Goal: Task Accomplishment & Management: Manage account settings

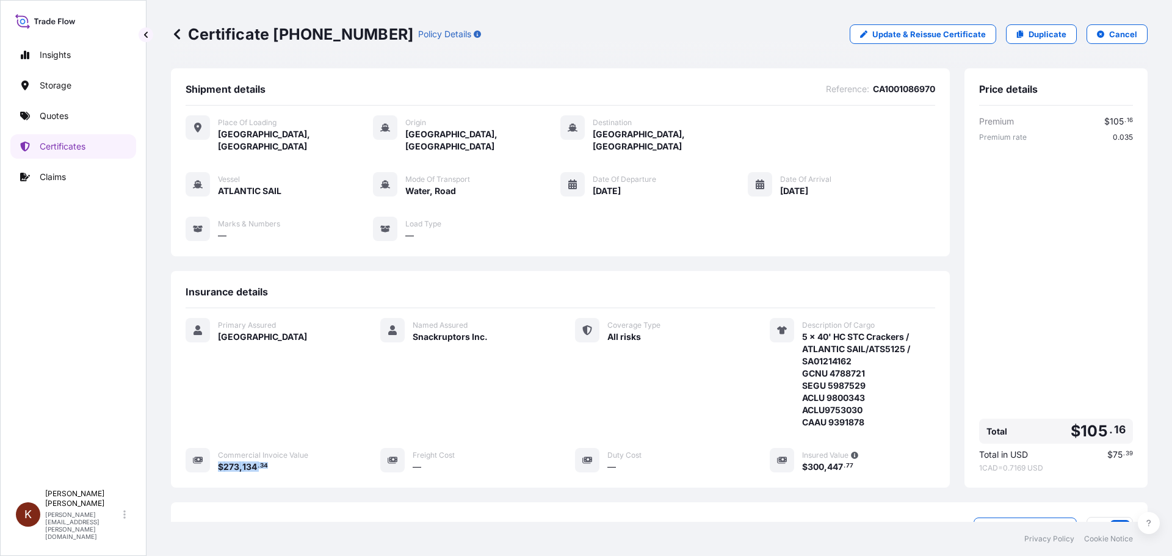
scroll to position [159, 0]
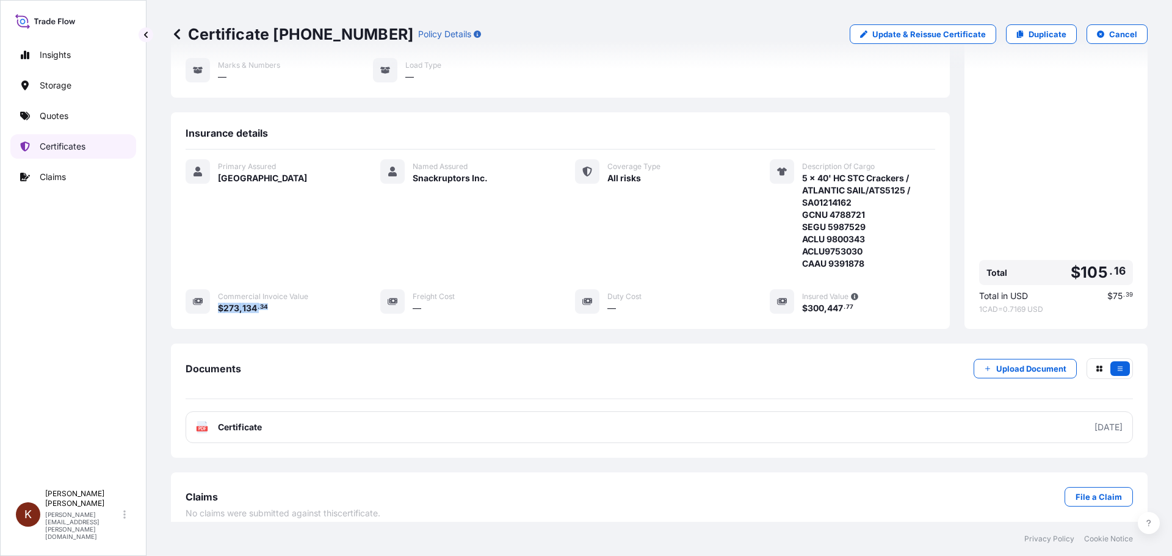
click at [54, 148] on p "Certificates" at bounding box center [63, 146] width 46 height 12
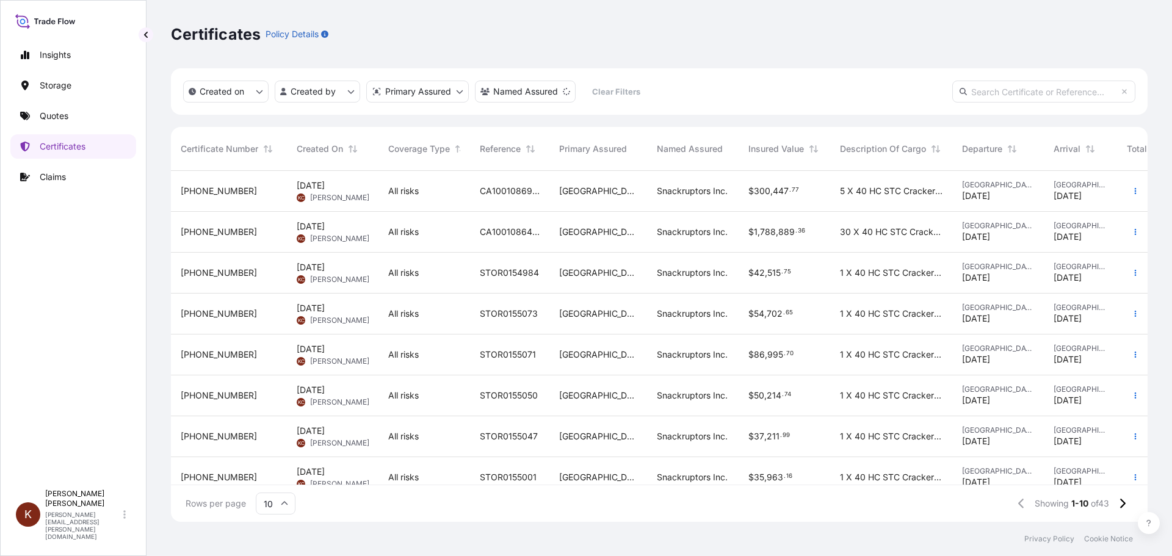
scroll to position [104, 0]
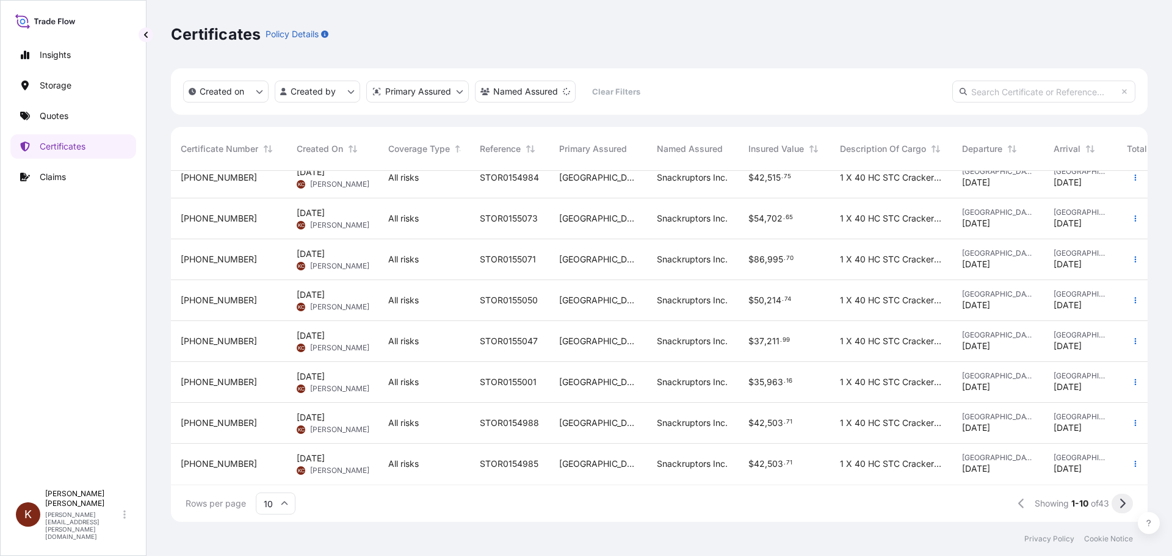
click at [1119, 504] on icon at bounding box center [1122, 503] width 7 height 11
click at [1123, 505] on icon at bounding box center [1122, 504] width 5 height 10
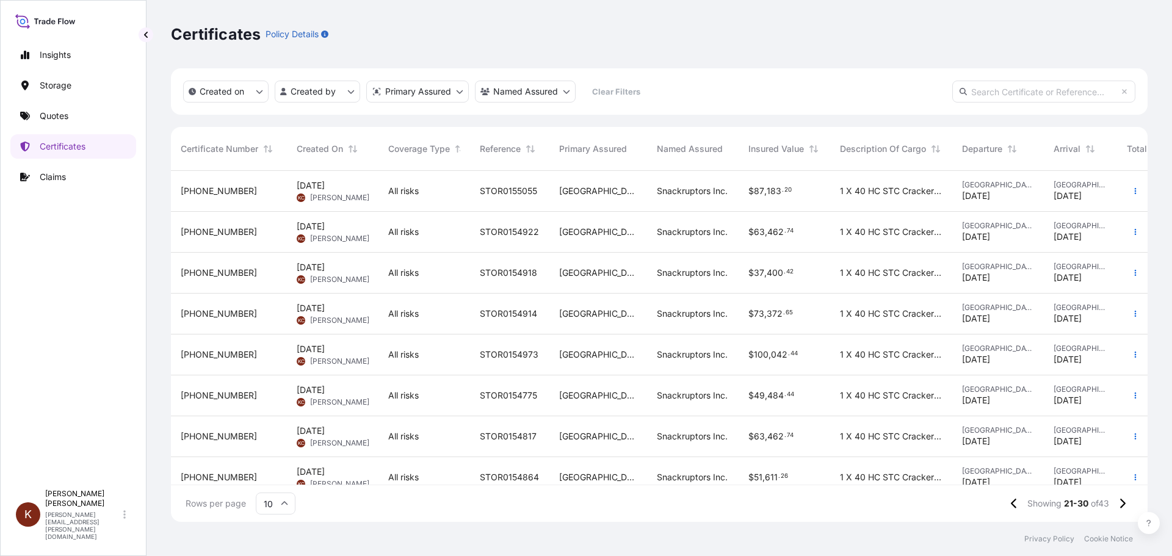
click at [216, 311] on span "[PHONE_NUMBER]" at bounding box center [219, 314] width 76 height 12
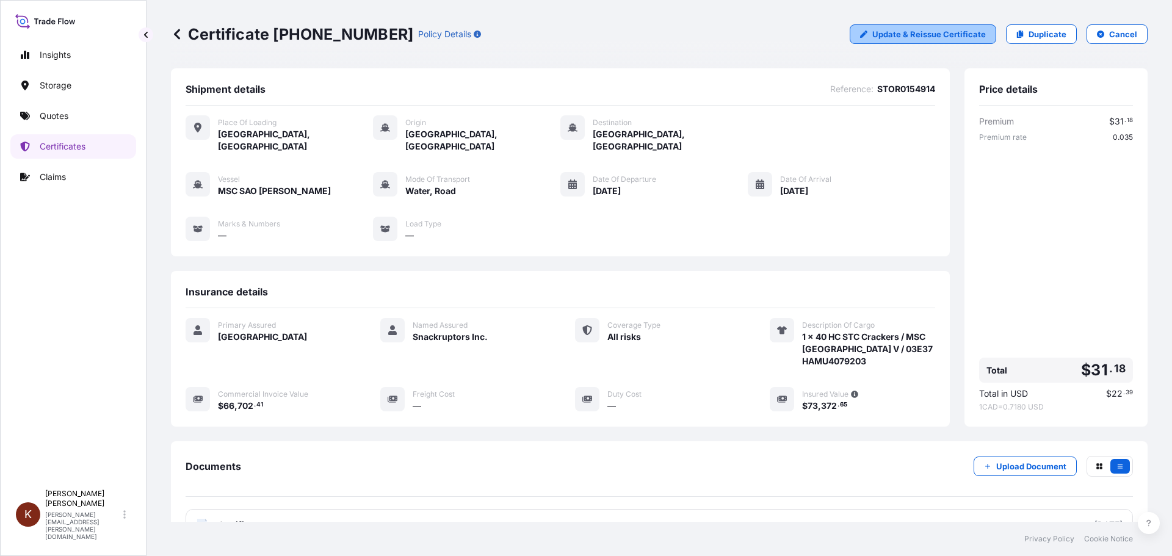
click at [919, 32] on p "Update & Reissue Certificate" at bounding box center [929, 34] width 114 height 12
select select "Road / [GEOGRAPHIC_DATA]"
select select "Water"
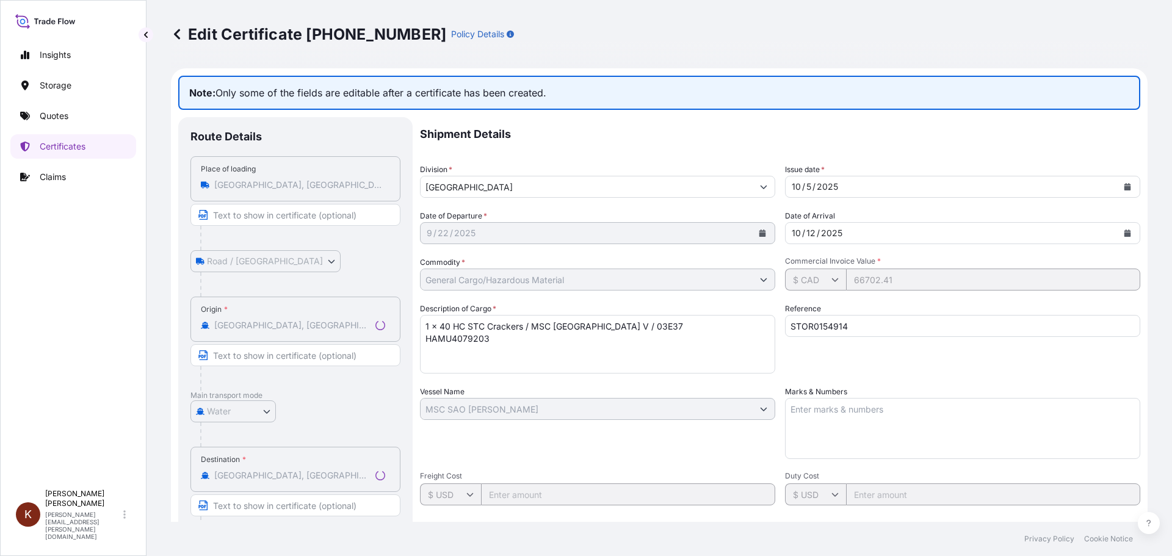
select select "31583"
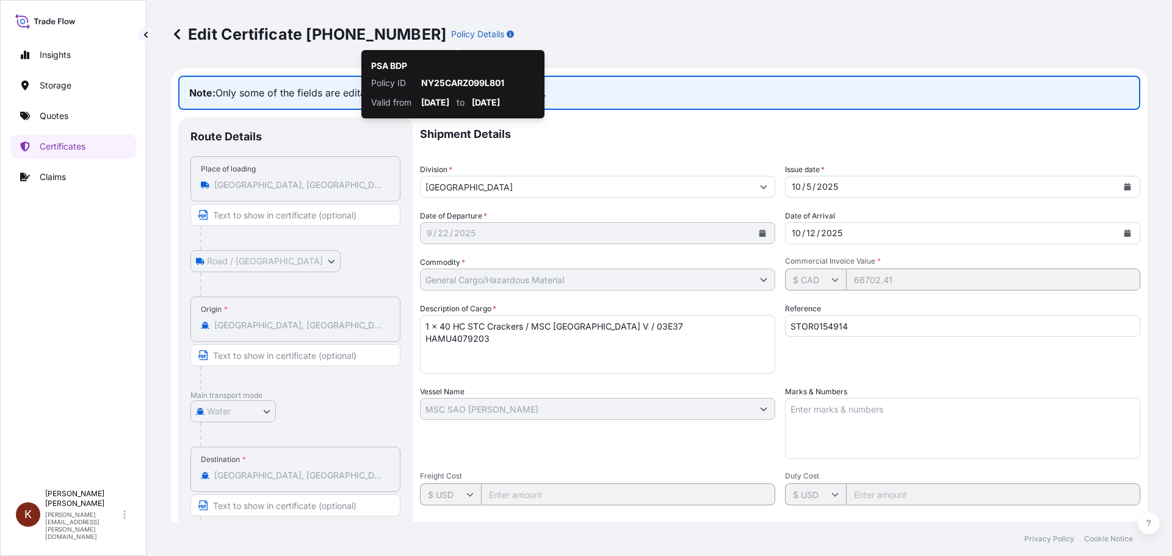
click at [507, 33] on icon "button" at bounding box center [510, 34] width 7 height 7
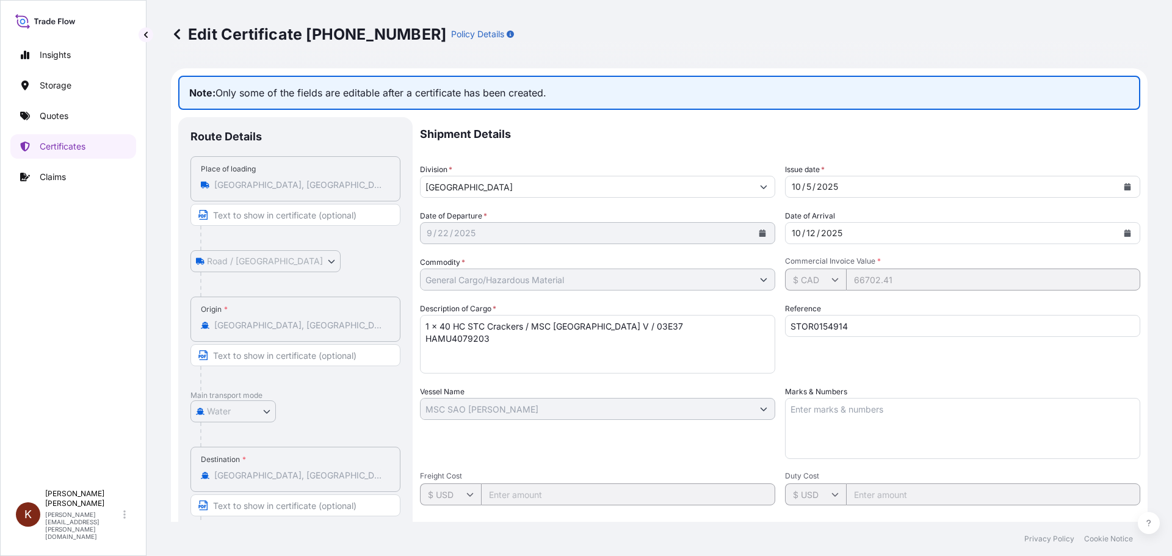
click at [507, 33] on icon "button" at bounding box center [510, 34] width 7 height 7
click at [462, 34] on div "Edit Certificate [PHONE_NUMBER] Policy Details" at bounding box center [659, 34] width 977 height 20
click at [507, 34] on icon "button" at bounding box center [510, 34] width 7 height 7
click at [176, 32] on icon at bounding box center [177, 34] width 12 height 12
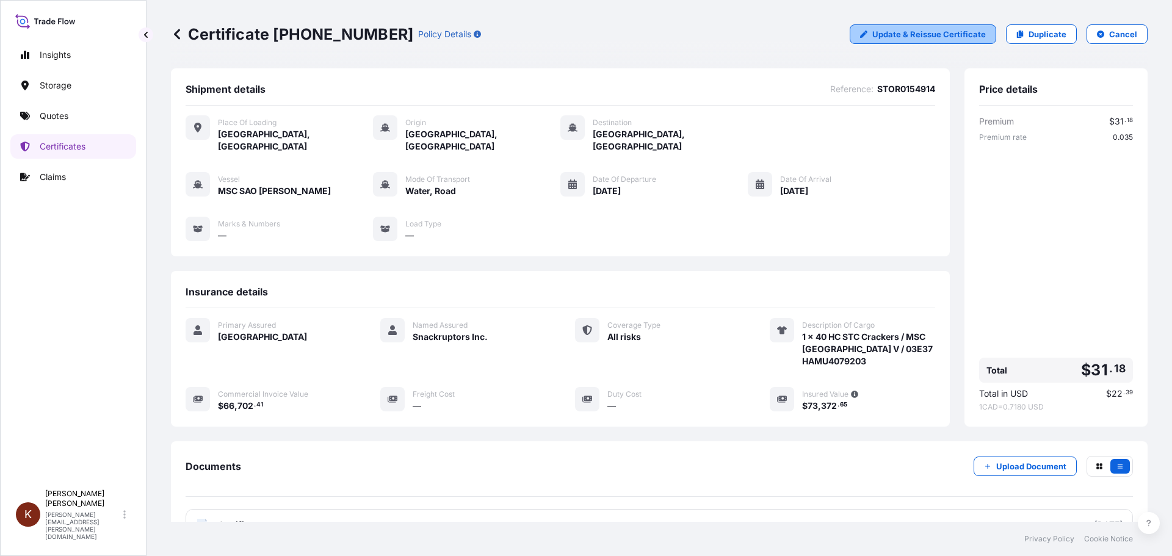
click at [875, 32] on p "Update & Reissue Certificate" at bounding box center [929, 34] width 114 height 12
select select "Road / [GEOGRAPHIC_DATA]"
select select "Water"
select select "31583"
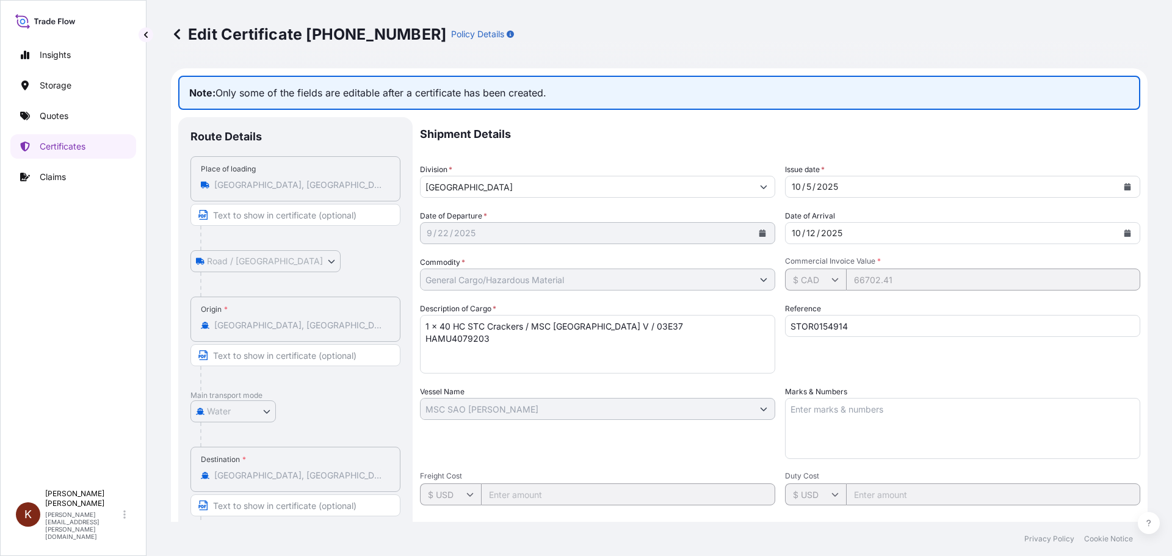
click at [173, 32] on icon at bounding box center [177, 34] width 12 height 12
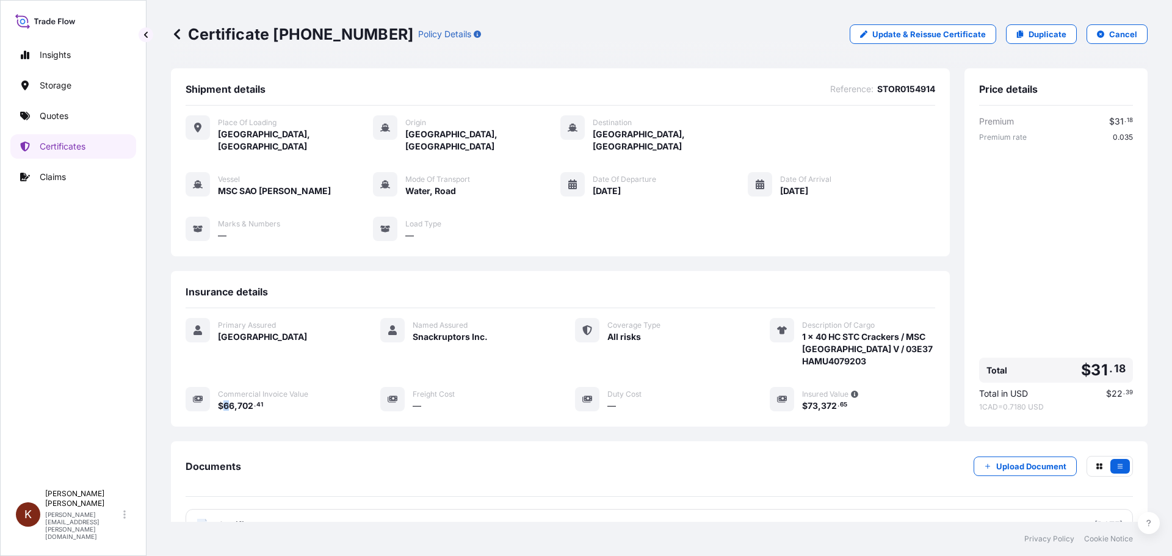
click at [225, 402] on span "66" at bounding box center [228, 406] width 11 height 9
click at [291, 352] on div "Primary Assured [GEOGRAPHIC_DATA]" at bounding box center [268, 342] width 165 height 49
click at [1114, 31] on p "Cancel" at bounding box center [1123, 34] width 28 height 12
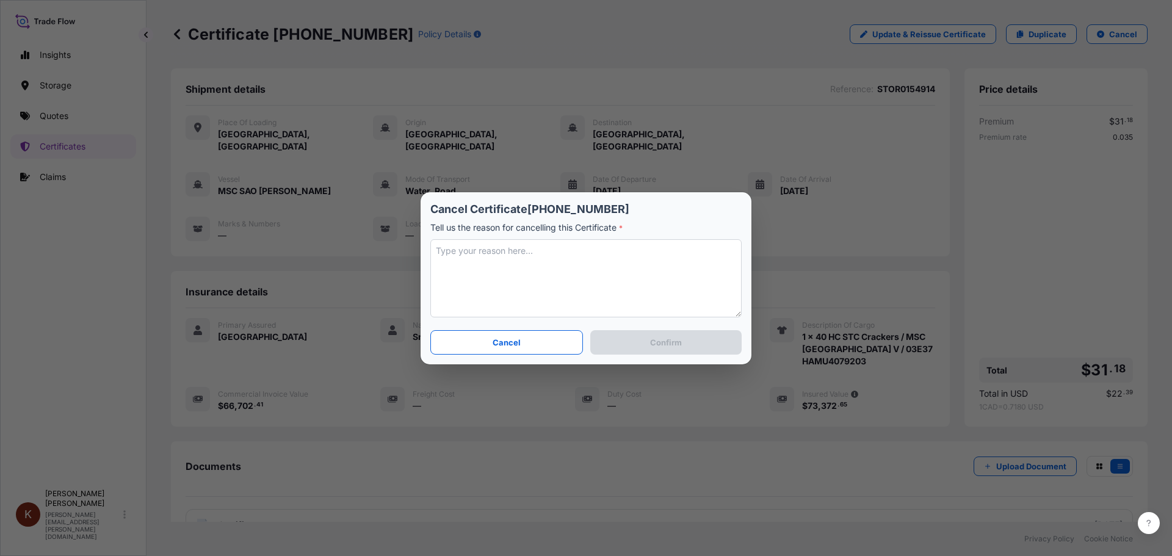
click at [449, 255] on textarea at bounding box center [585, 278] width 311 height 78
click at [573, 253] on textarea "Wrong commercial value entered. will reissue." at bounding box center [585, 278] width 311 height 78
click at [634, 252] on textarea "Wrong commercial value entered, will reissue." at bounding box center [585, 278] width 311 height 78
type textarea "Wrong commercial value entered, will reissue."
click at [691, 346] on button "Confirm" at bounding box center [665, 342] width 151 height 24
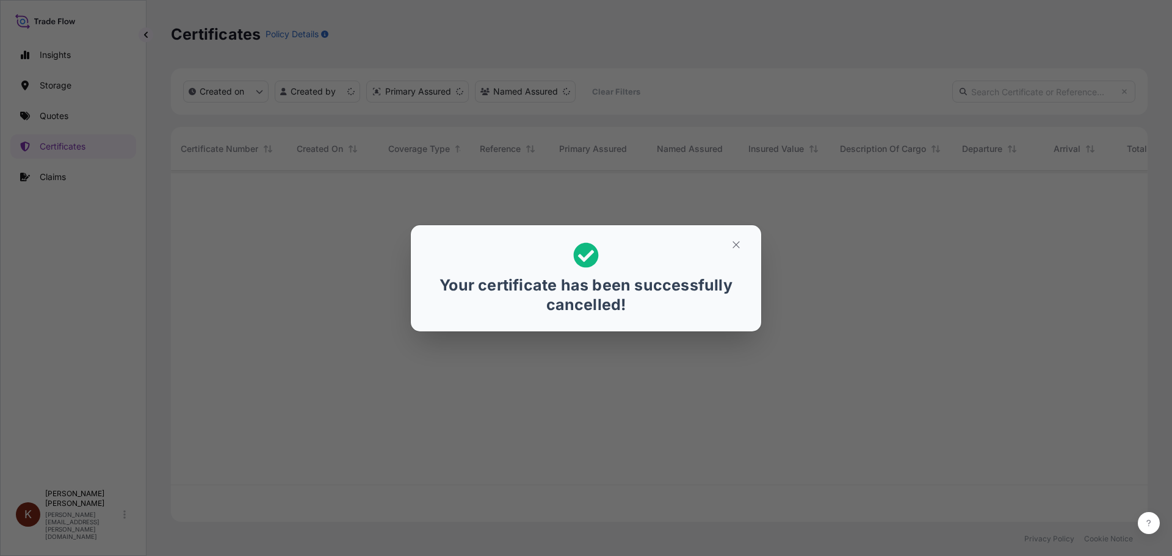
scroll to position [349, 968]
click at [736, 245] on icon "button" at bounding box center [736, 244] width 7 height 7
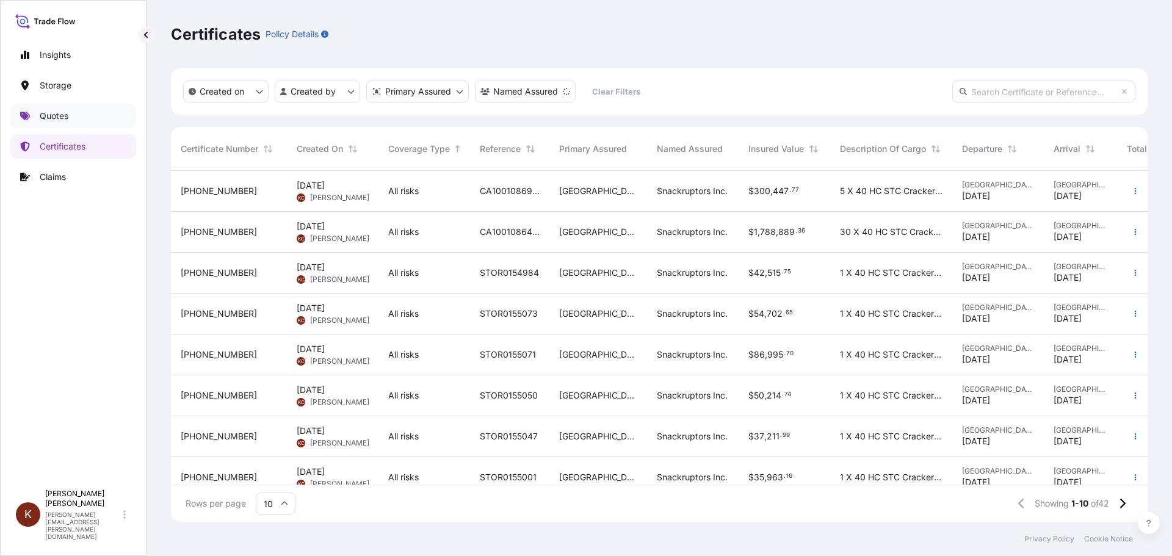
click at [48, 115] on p "Quotes" at bounding box center [54, 116] width 29 height 12
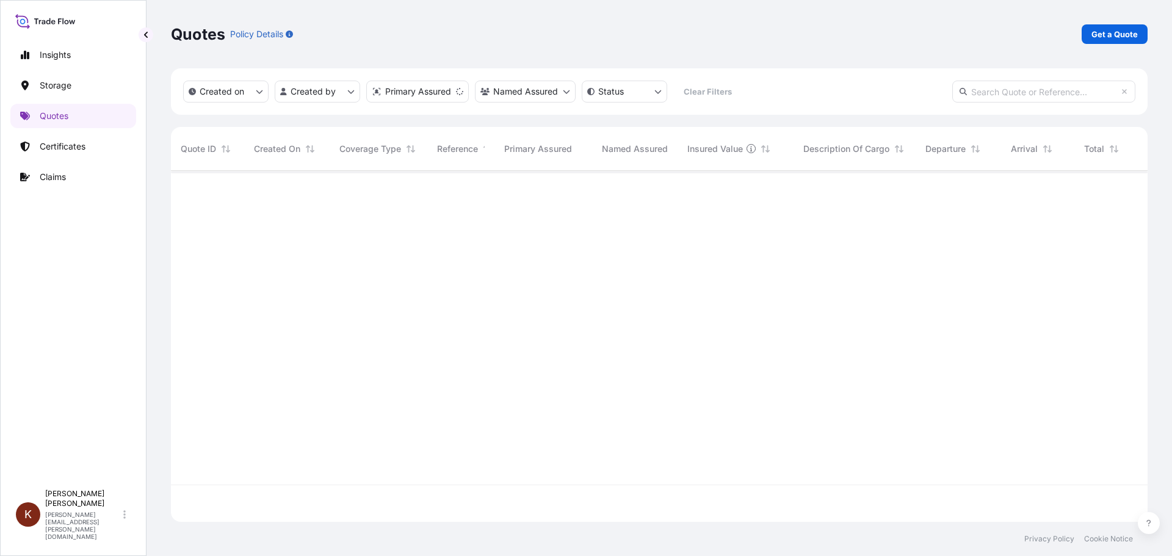
scroll to position [349, 968]
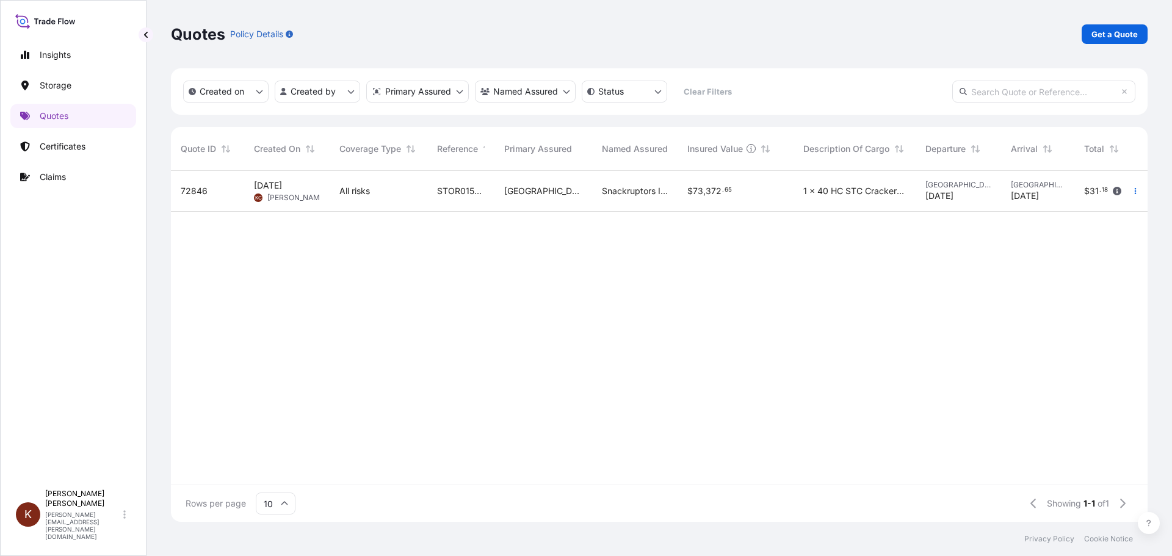
click at [279, 193] on span "[PERSON_NAME]" at bounding box center [296, 198] width 59 height 10
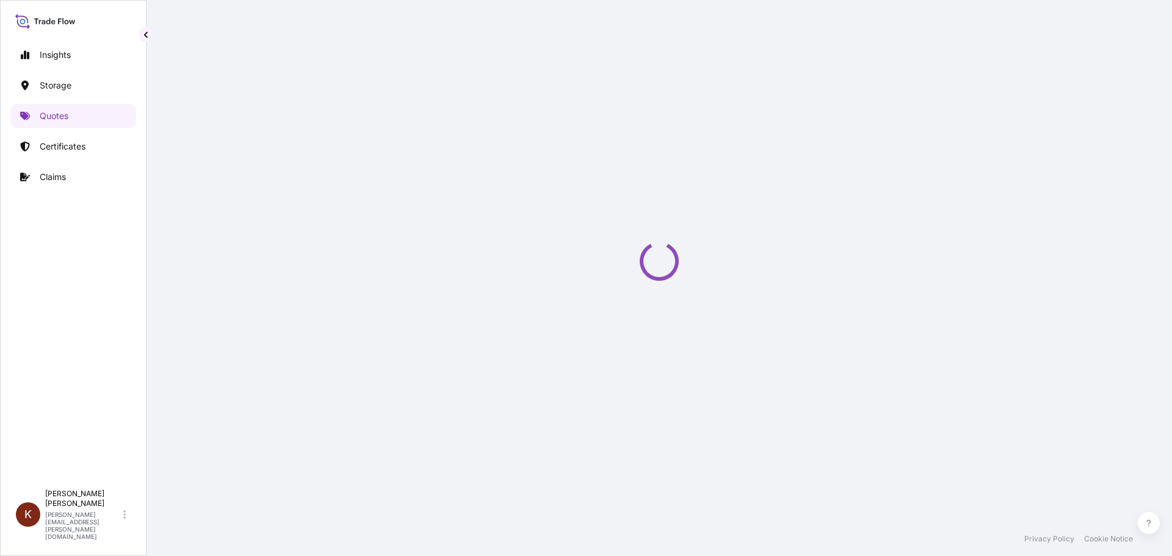
select select "Road / [GEOGRAPHIC_DATA]"
select select "Water"
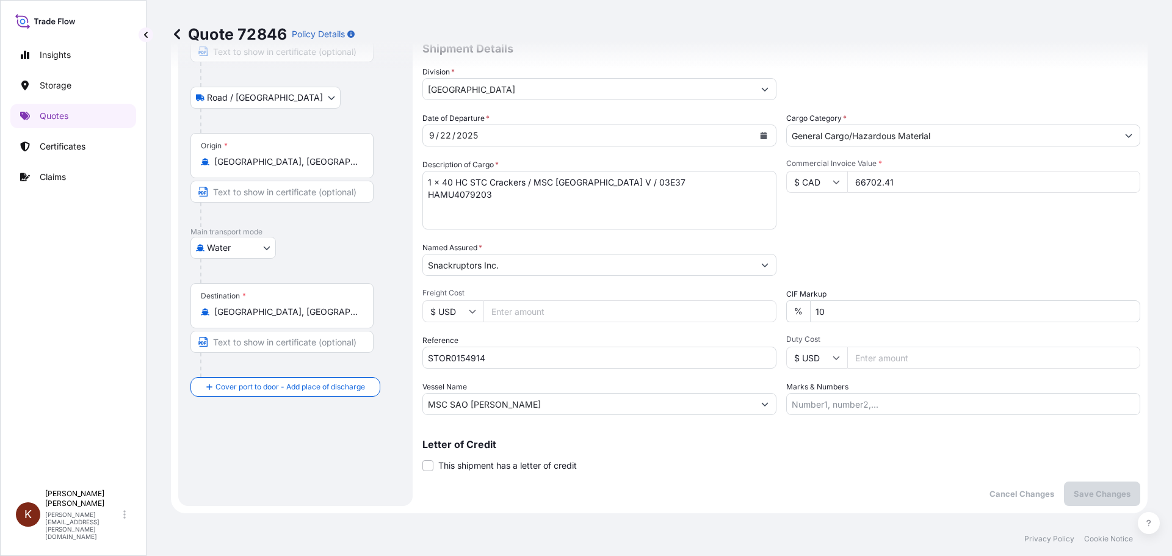
scroll to position [61, 0]
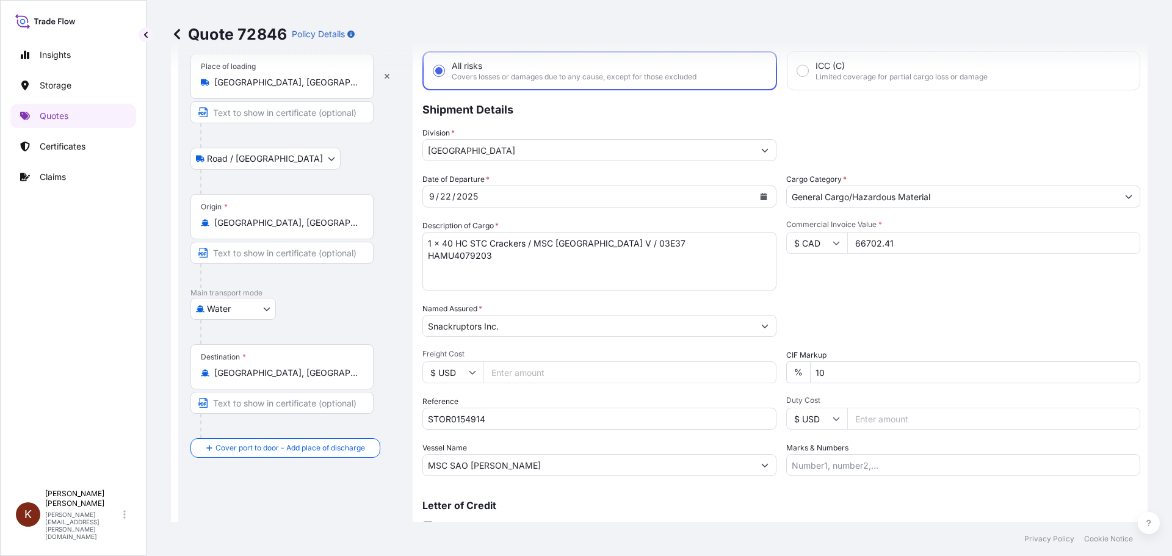
click at [794, 292] on div "Date of Departure * [DATE] Cargo Category * General Cargo/Hazardous Material De…" at bounding box center [781, 324] width 718 height 303
click at [894, 239] on input "66702.41" at bounding box center [993, 243] width 293 height 22
drag, startPoint x: 895, startPoint y: 239, endPoint x: 797, endPoint y: 239, distance: 98.3
click at [797, 239] on div "$ CAD 66702.41" at bounding box center [963, 243] width 354 height 22
type input "74591.59"
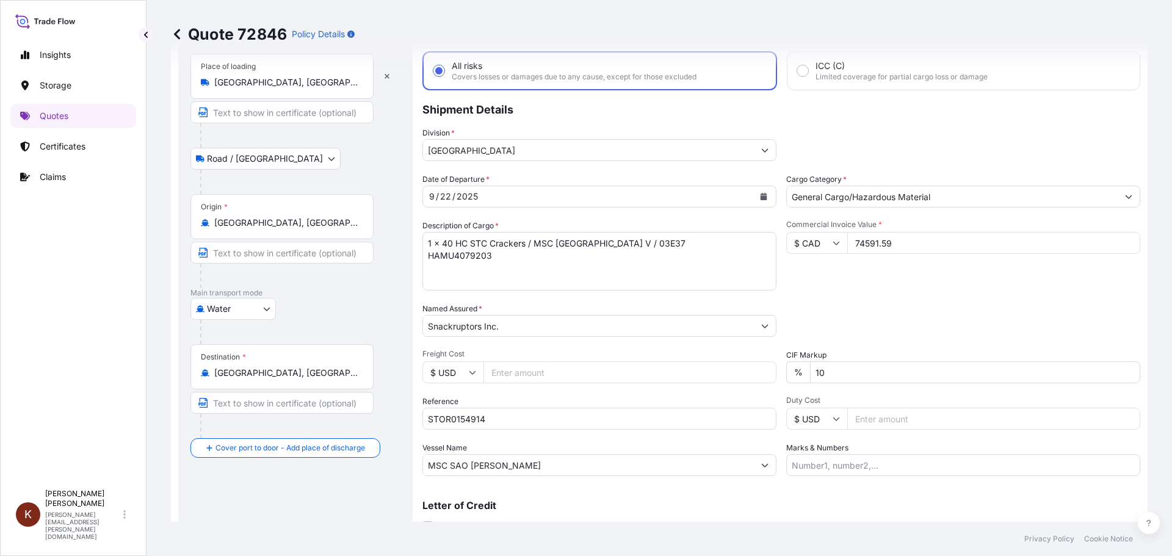
click at [818, 259] on div "Commercial Invoice Value * $ CAD 74591.59" at bounding box center [963, 255] width 354 height 71
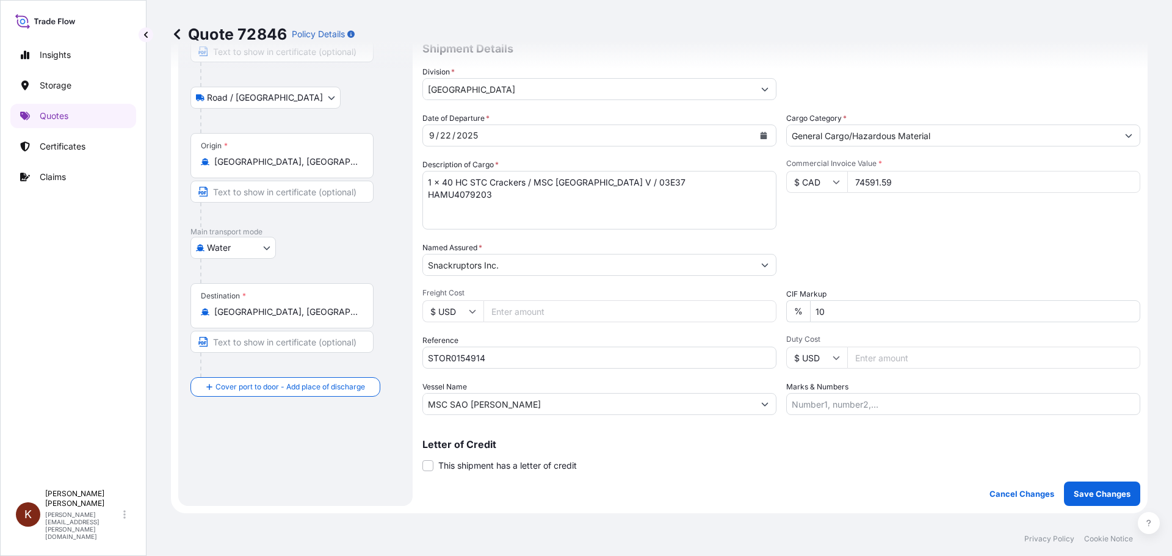
scroll to position [183, 0]
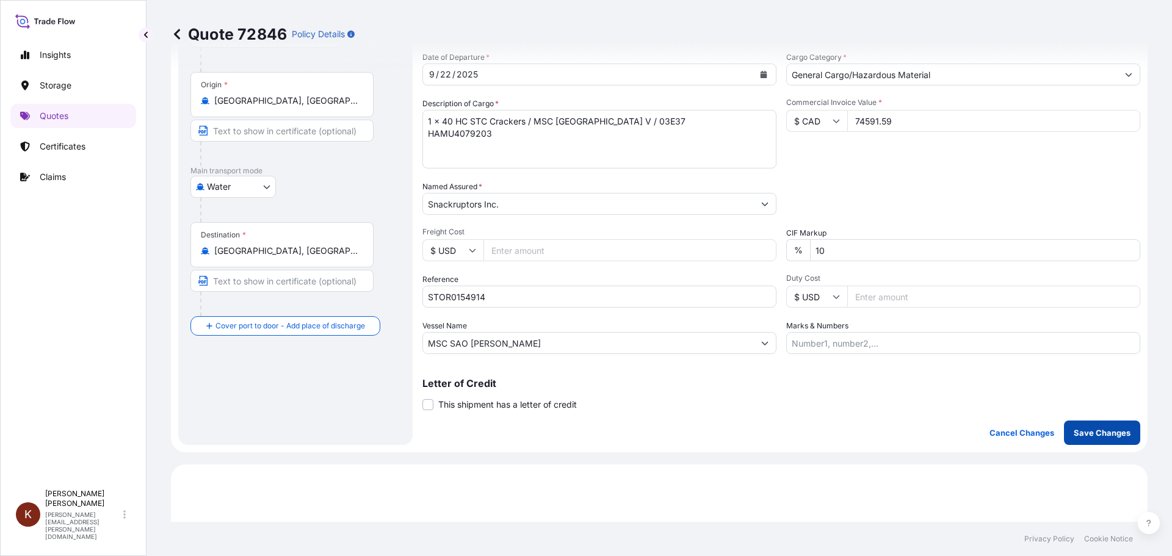
click at [1114, 430] on p "Save Changes" at bounding box center [1102, 433] width 57 height 12
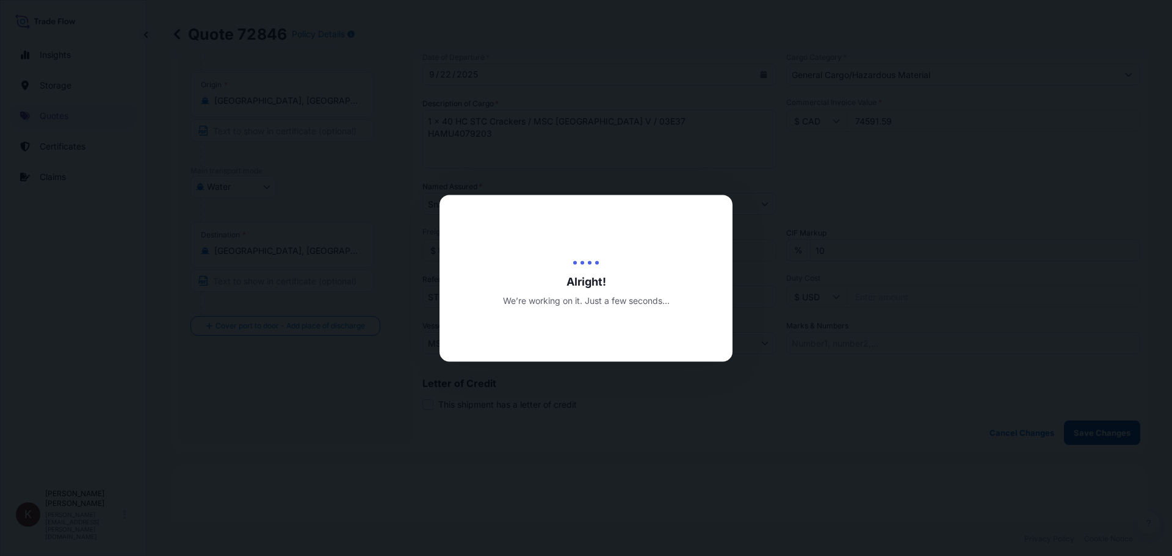
type input "[GEOGRAPHIC_DATA], [GEOGRAPHIC_DATA], [GEOGRAPHIC_DATA]"
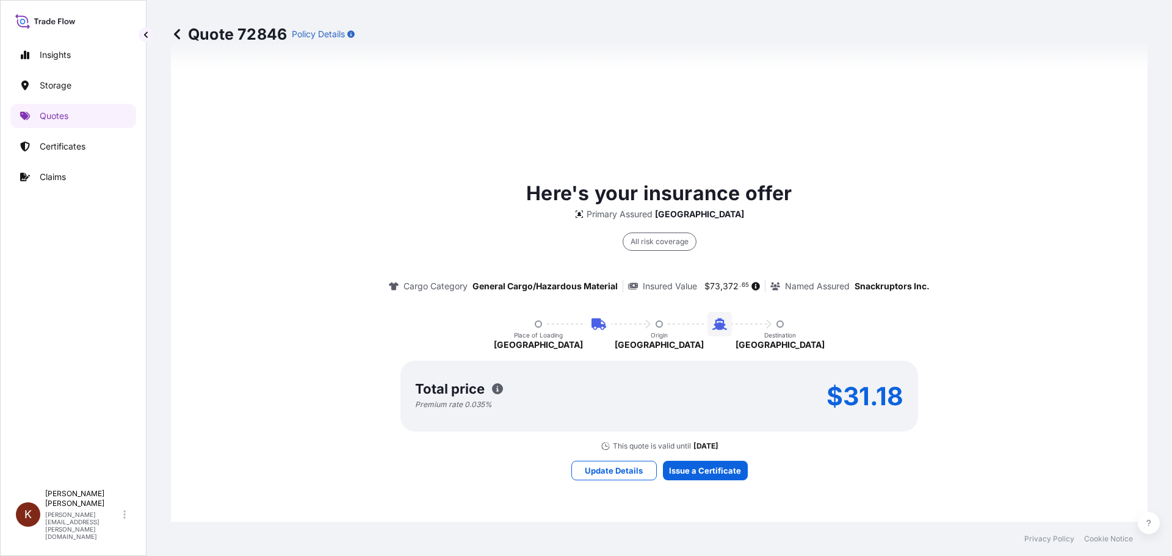
select select "Road / [GEOGRAPHIC_DATA]"
select select "Water"
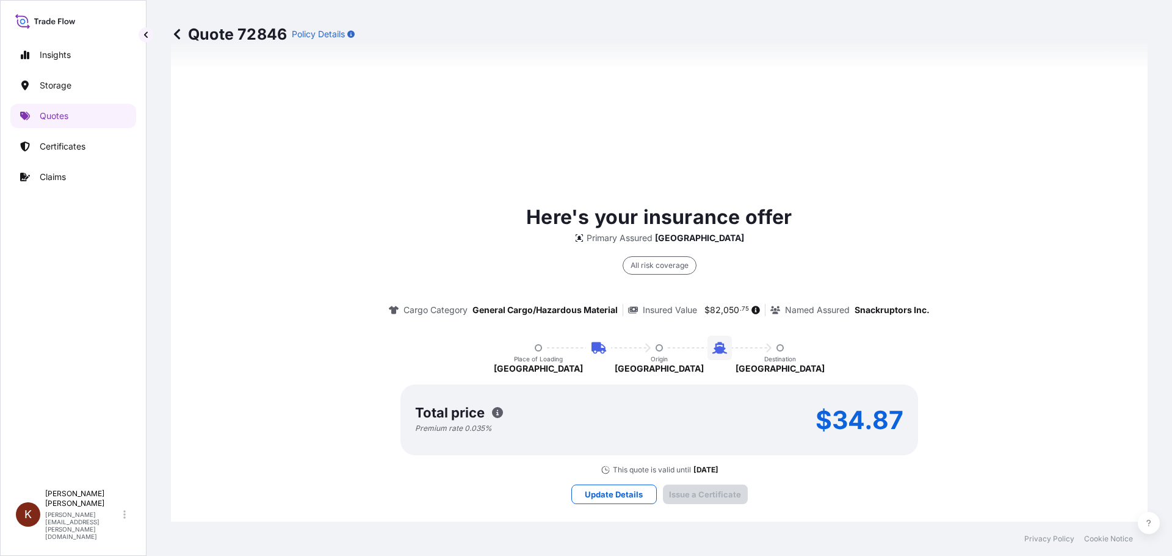
scroll to position [1858, 0]
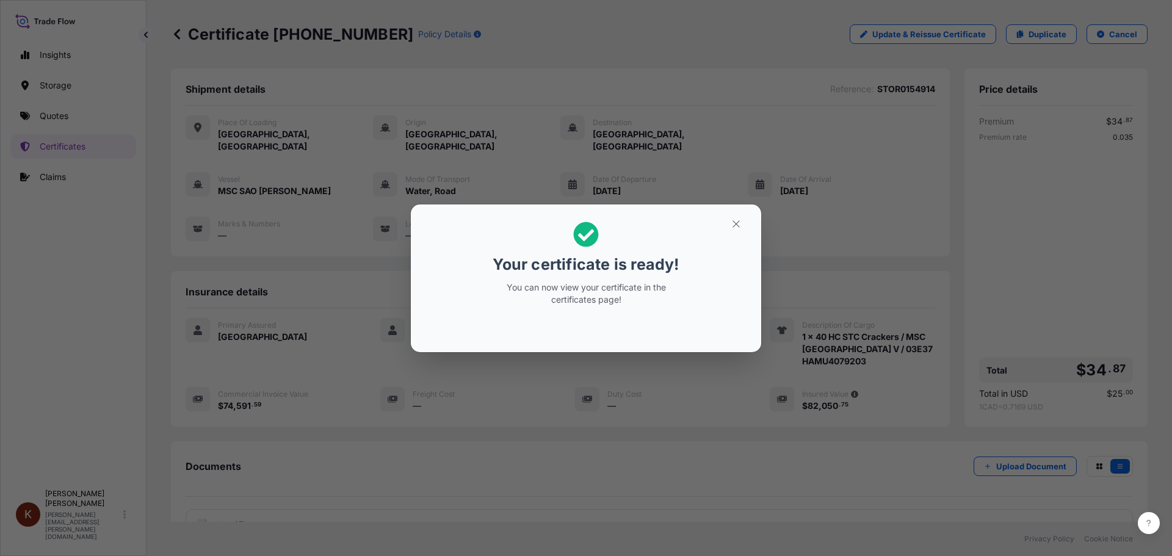
click at [270, 395] on div "Your certificate is ready! You can now view your certificate in the certificate…" at bounding box center [586, 278] width 1172 height 556
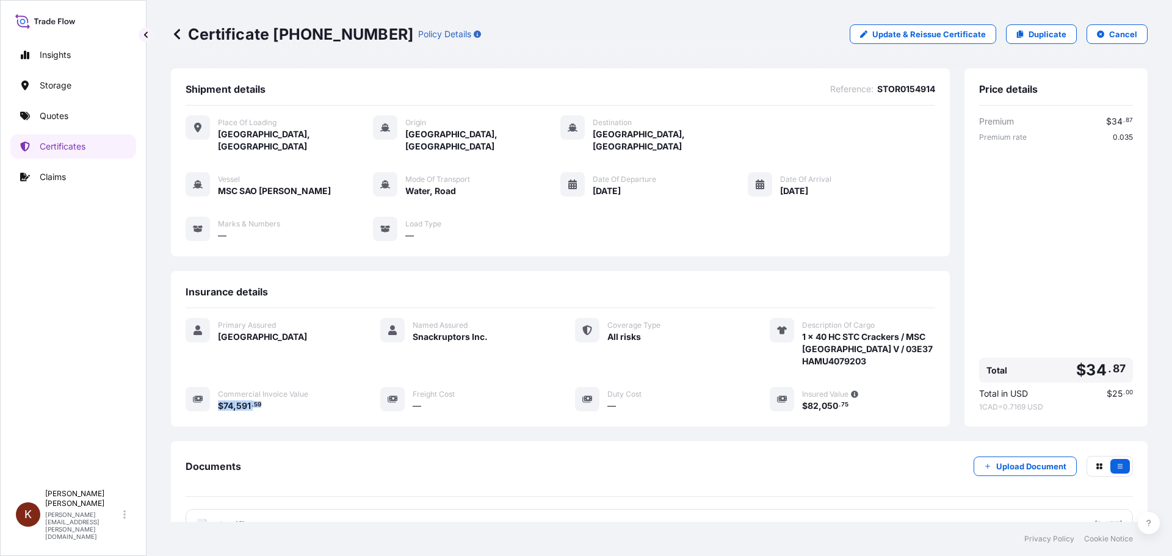
drag, startPoint x: 268, startPoint y: 394, endPoint x: 219, endPoint y: 394, distance: 49.5
click at [219, 399] on div "$ 74 , 591 . 59" at bounding box center [284, 405] width 133 height 13
copy span "$ 74 , 591 . 59"
drag, startPoint x: 844, startPoint y: 393, endPoint x: 795, endPoint y: 393, distance: 49.5
click at [802, 399] on div "$ 82 , 050 . 75" at bounding box center [868, 405] width 133 height 13
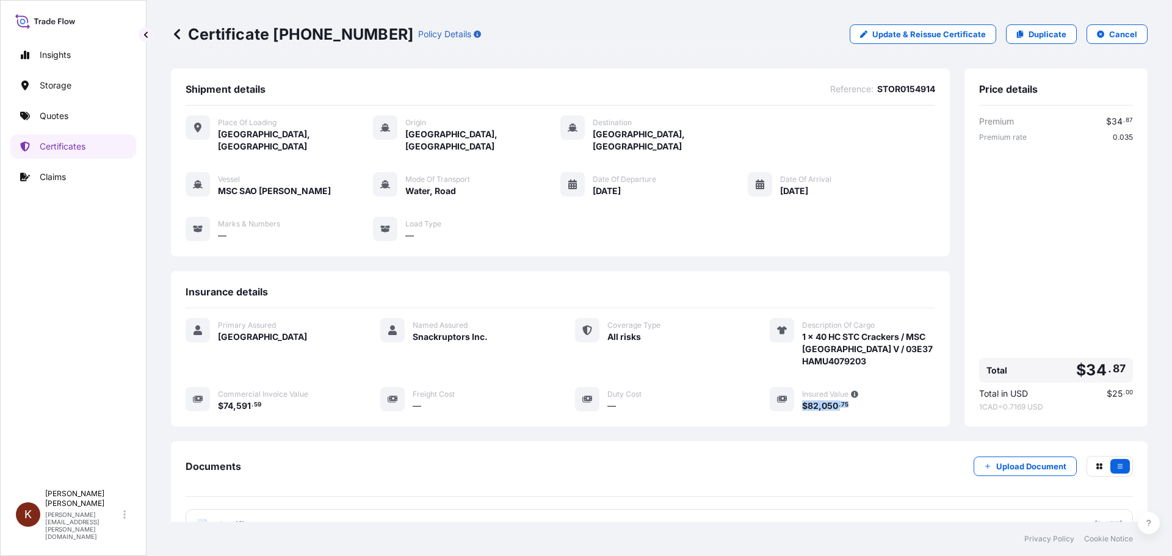
copy span "$ 82 , 050 . 75"
drag, startPoint x: 361, startPoint y: 34, endPoint x: 274, endPoint y: 35, distance: 86.7
click at [274, 35] on p "Certificate [PHONE_NUMBER]" at bounding box center [292, 34] width 242 height 20
copy p "[PHONE_NUMBER]"
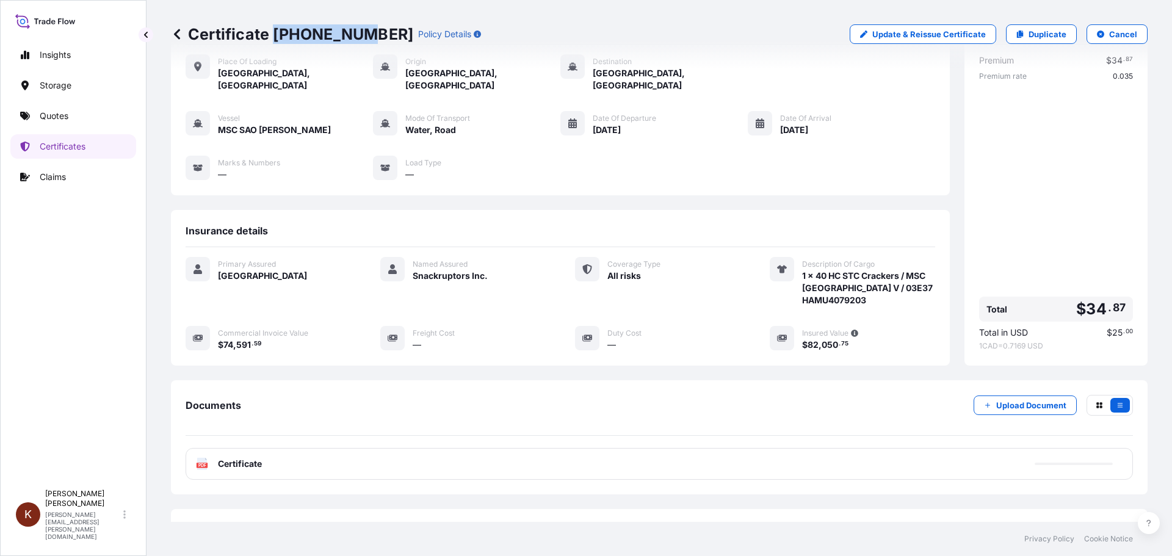
scroll to position [98, 0]
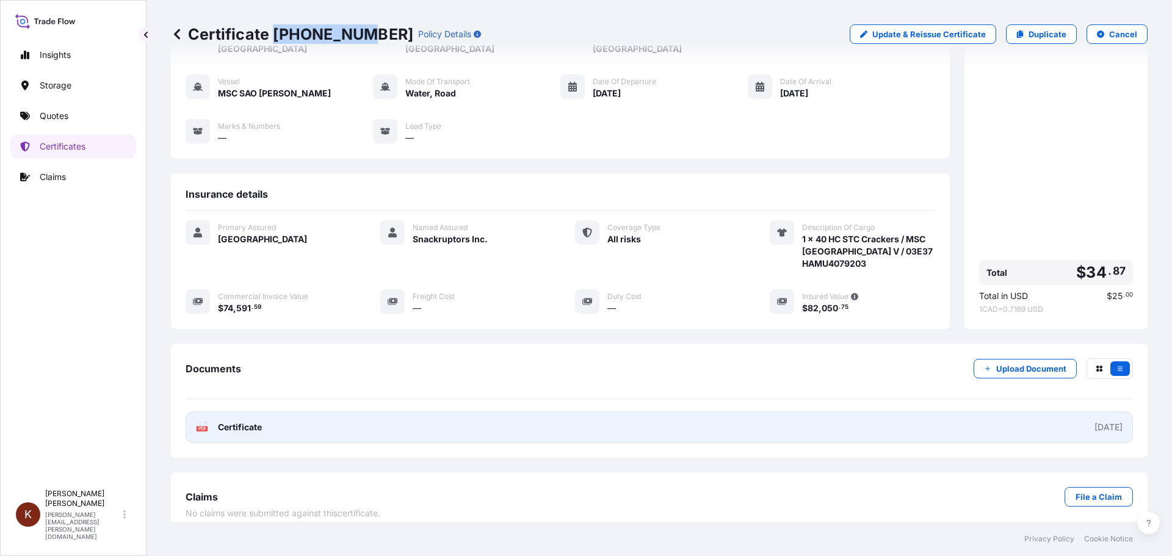
click at [238, 421] on span "Certificate" at bounding box center [240, 427] width 44 height 12
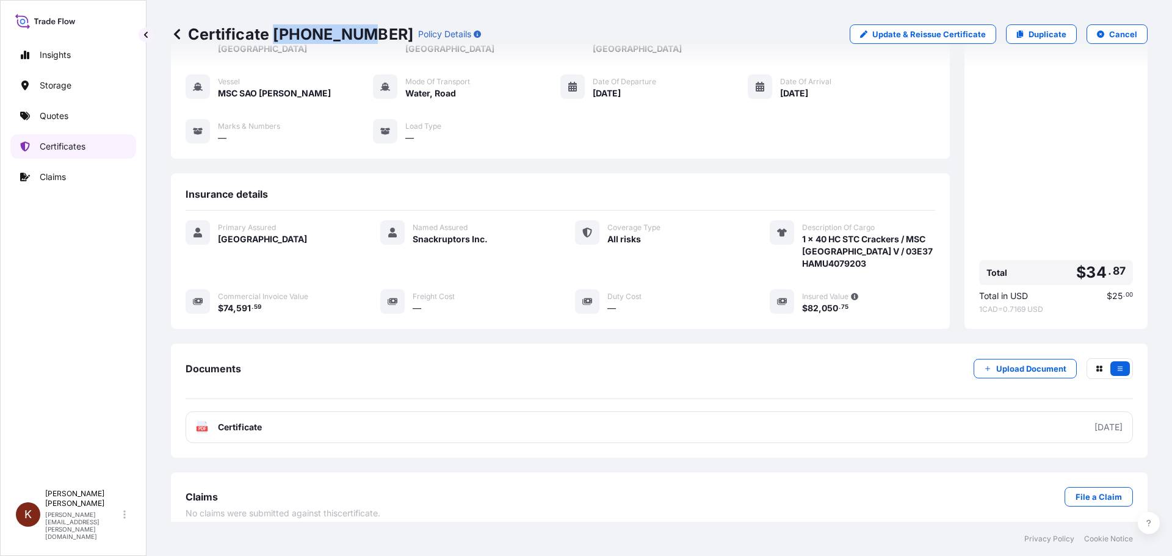
click at [53, 148] on p "Certificates" at bounding box center [63, 146] width 46 height 12
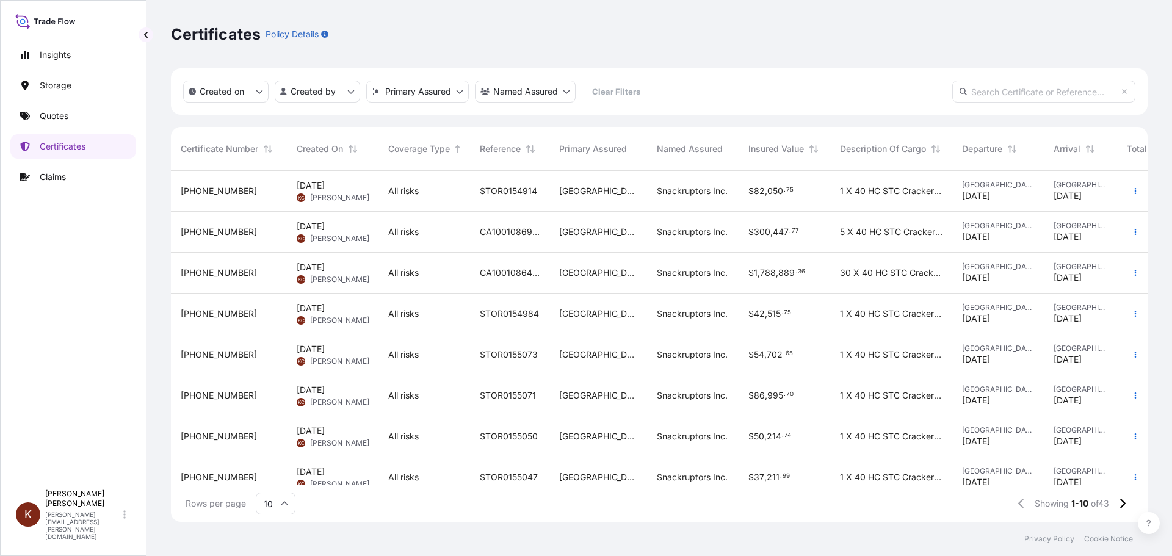
scroll to position [104, 0]
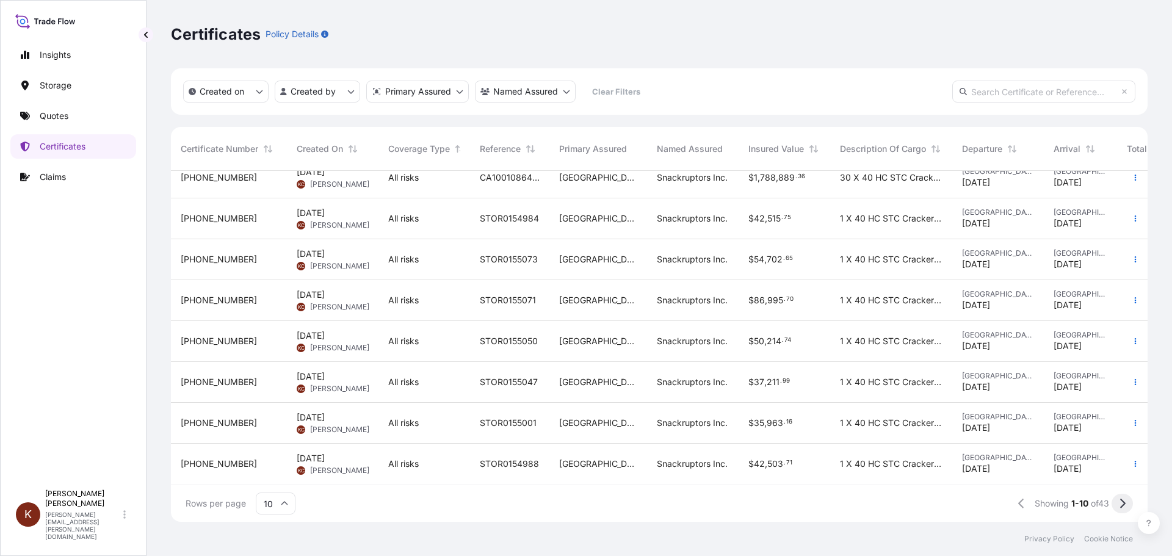
click at [1118, 506] on button at bounding box center [1122, 504] width 21 height 20
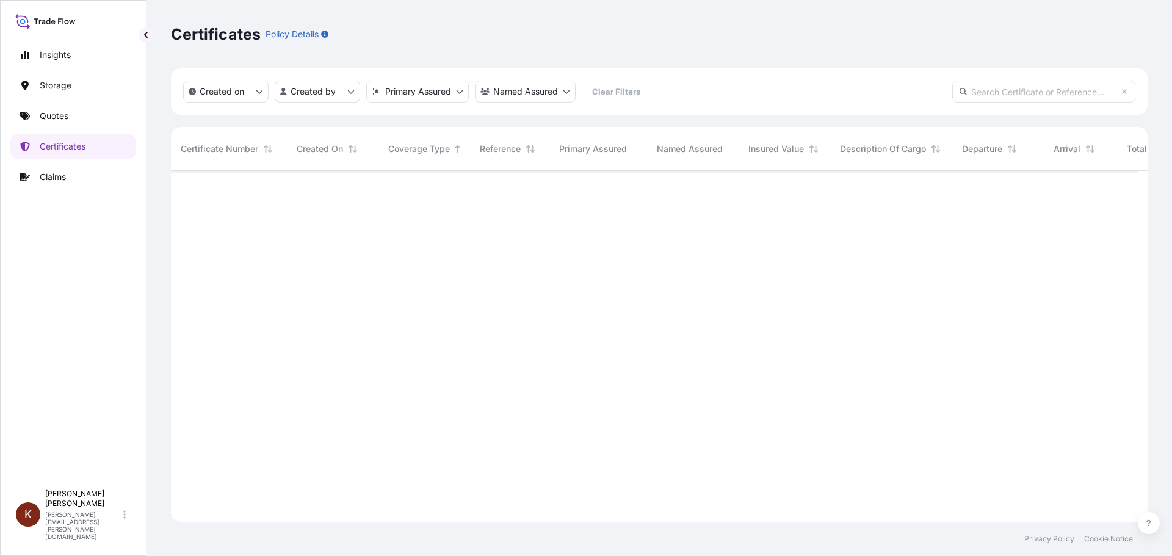
scroll to position [0, 0]
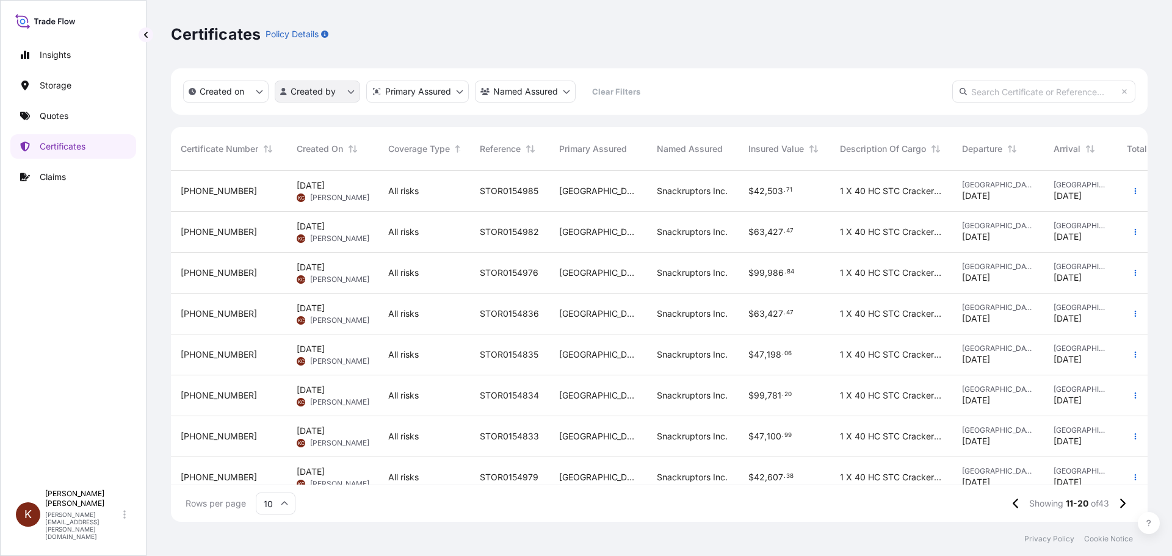
click at [352, 91] on html "Insights Storage Quotes Certificates Claims K [PERSON_NAME] [PERSON_NAME][EMAIL…" at bounding box center [586, 278] width 1172 height 556
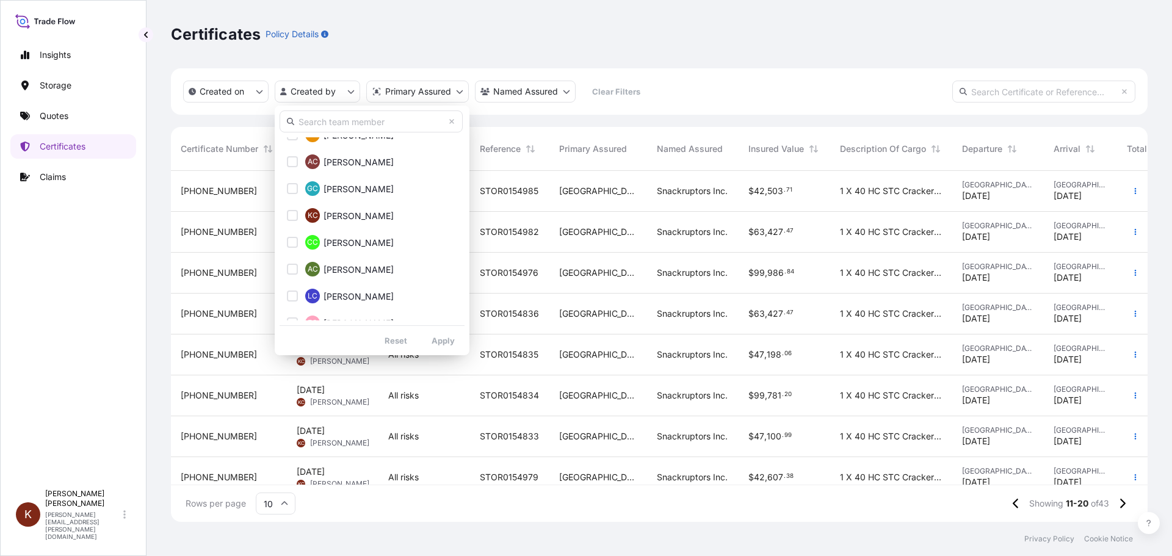
scroll to position [855, 0]
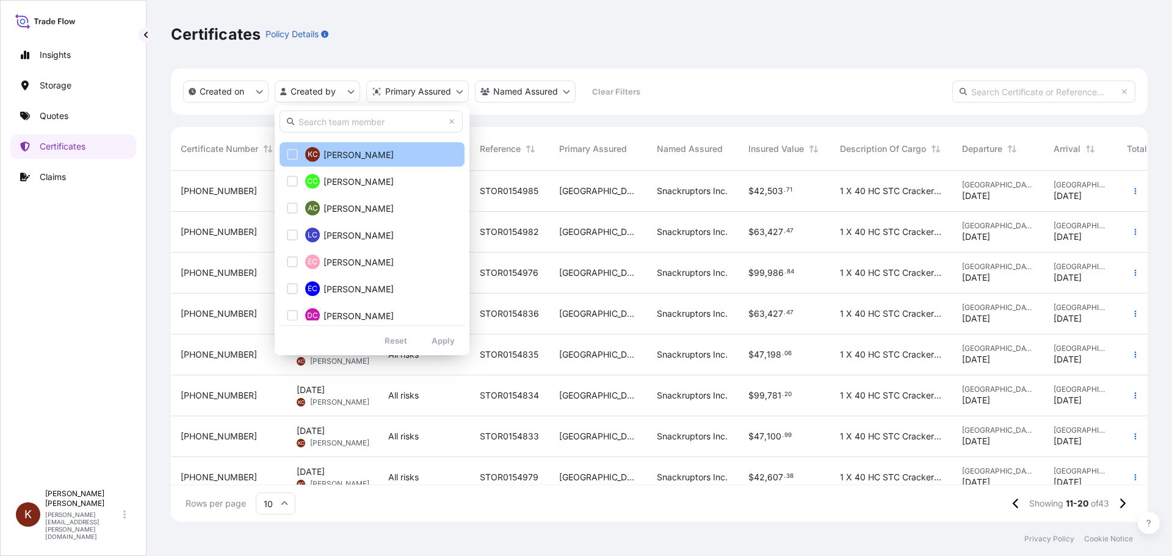
click at [294, 153] on div "Select Option" at bounding box center [292, 154] width 11 height 11
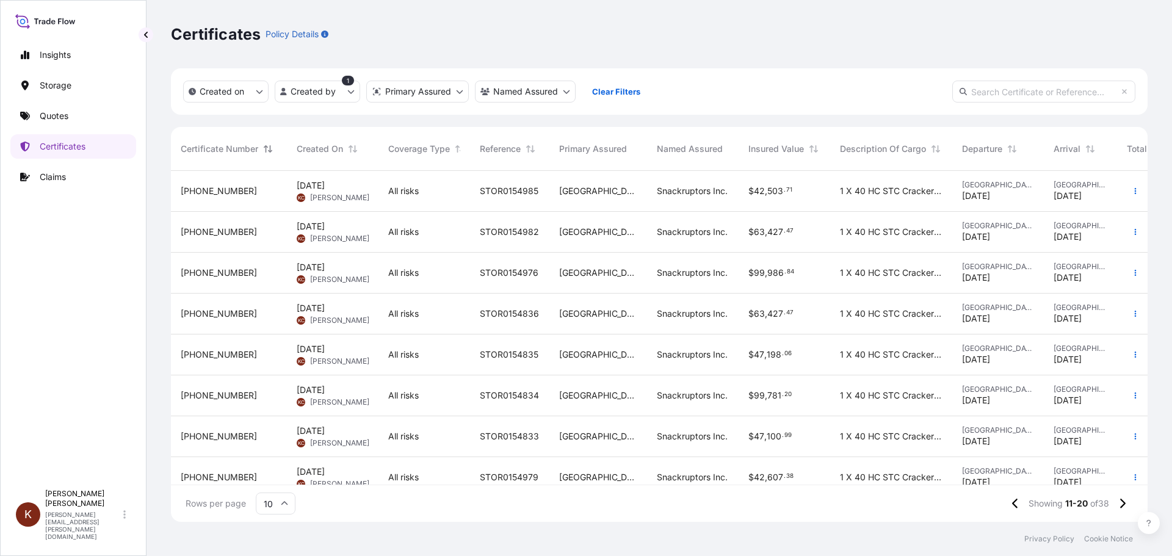
click at [264, 147] on button "Sort" at bounding box center [268, 149] width 15 height 15
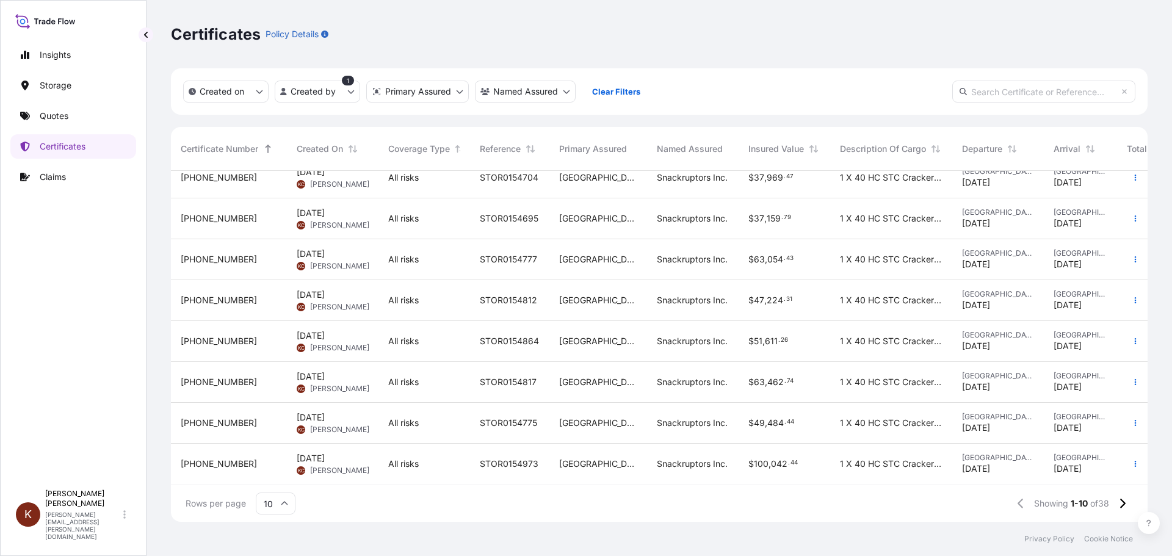
scroll to position [0, 0]
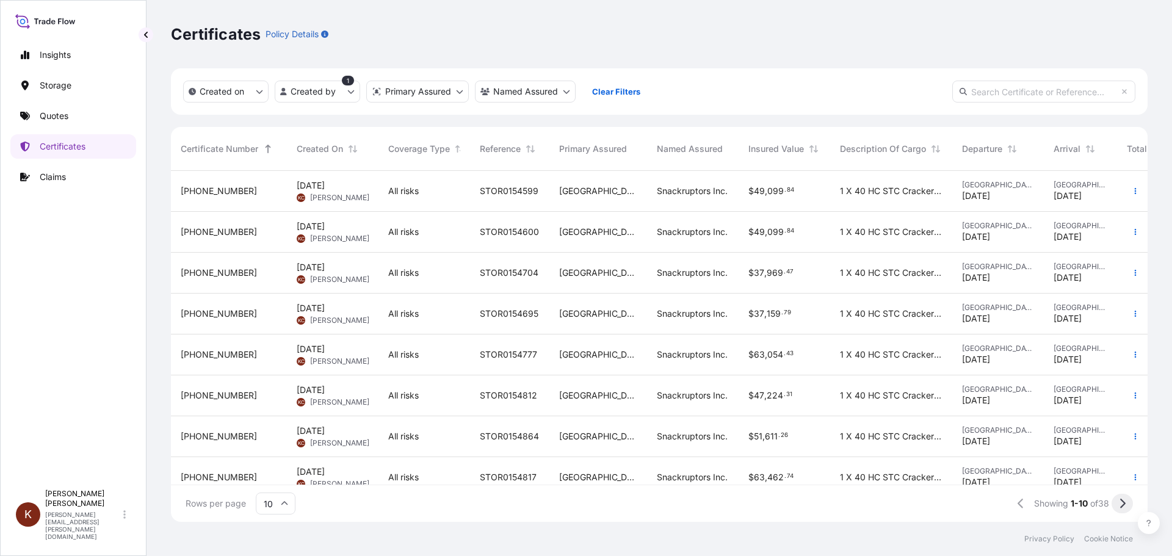
click at [1128, 507] on button at bounding box center [1122, 504] width 21 height 20
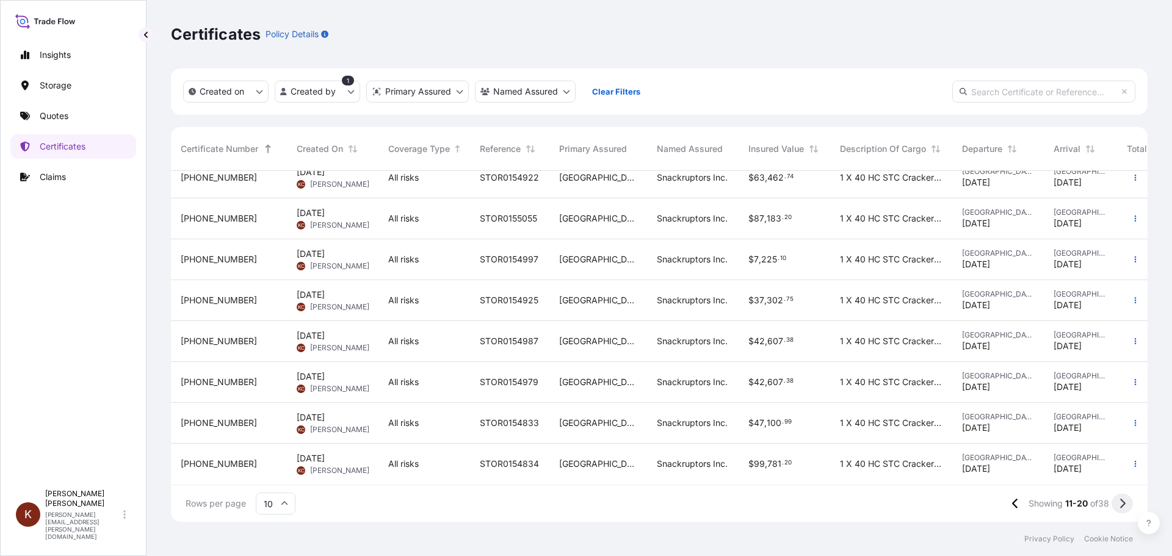
click at [1123, 504] on icon at bounding box center [1122, 503] width 7 height 11
click at [1126, 506] on button at bounding box center [1122, 504] width 21 height 20
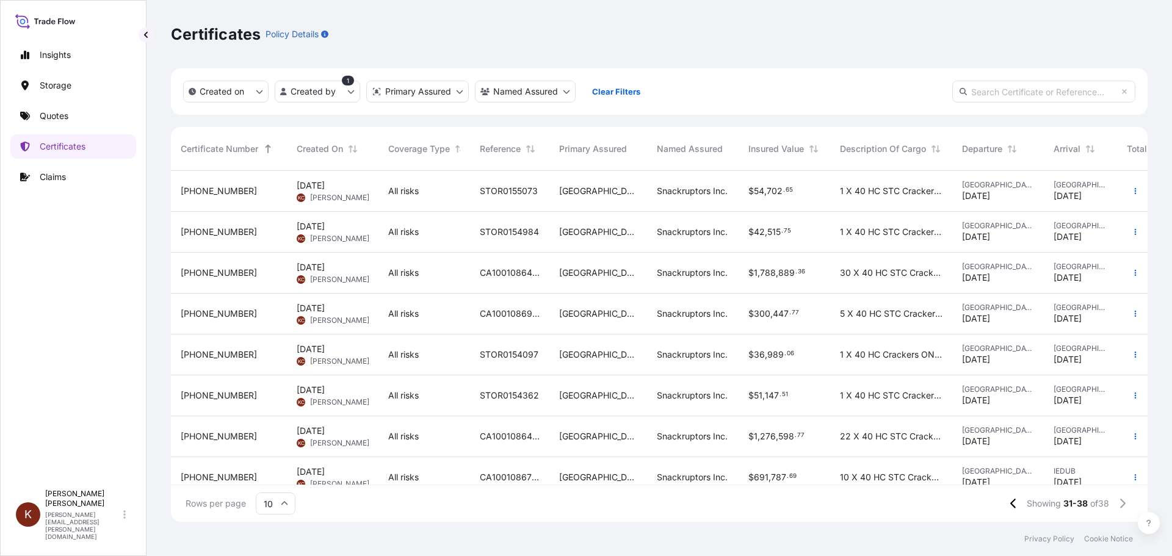
scroll to position [23, 0]
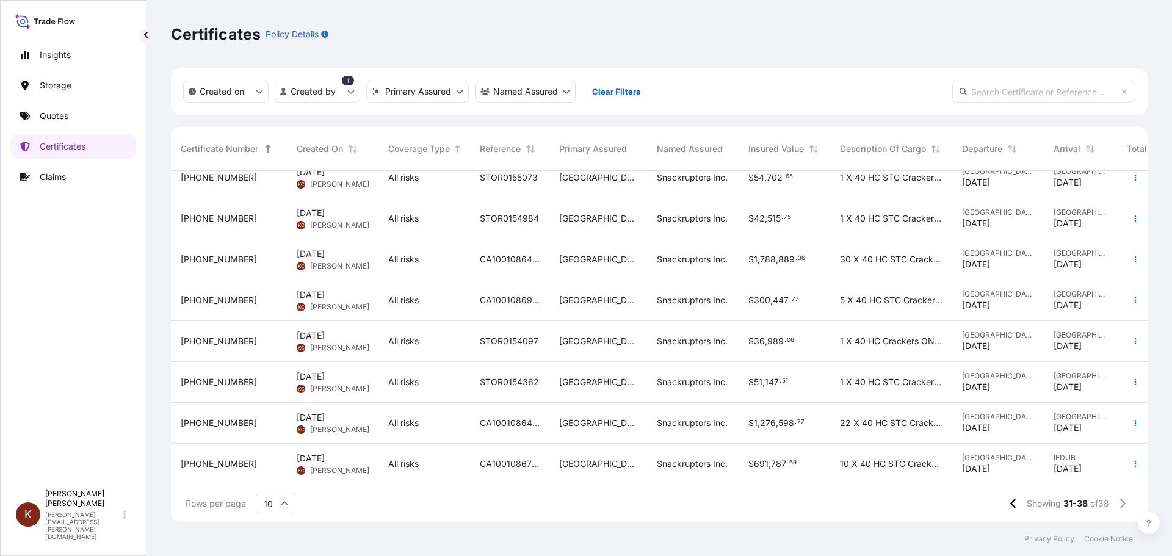
click at [223, 376] on div "[PHONE_NUMBER]" at bounding box center [229, 382] width 96 height 12
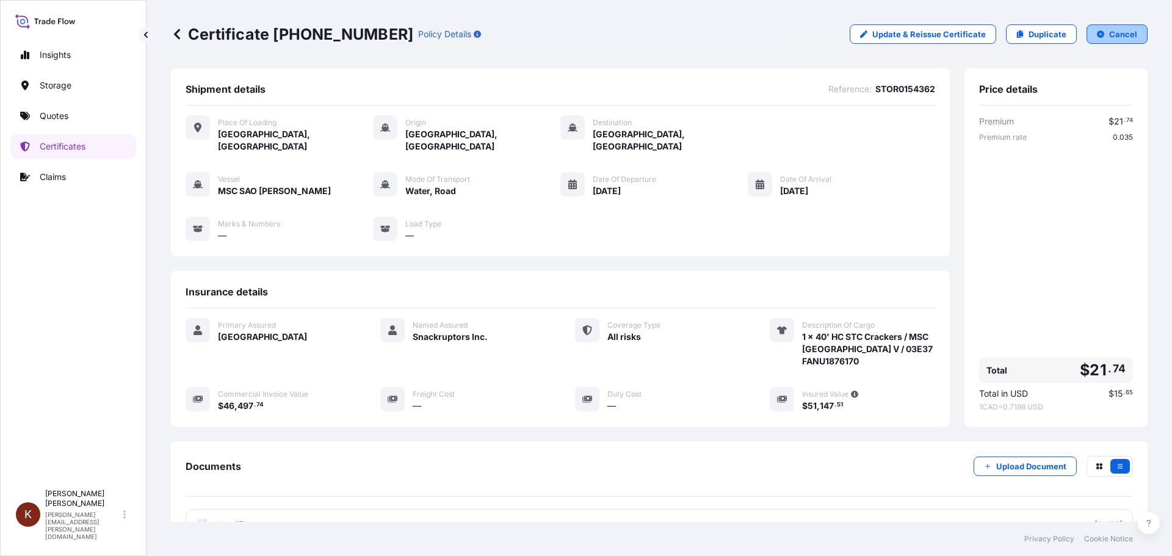
click at [1119, 32] on p "Cancel" at bounding box center [1123, 34] width 28 height 12
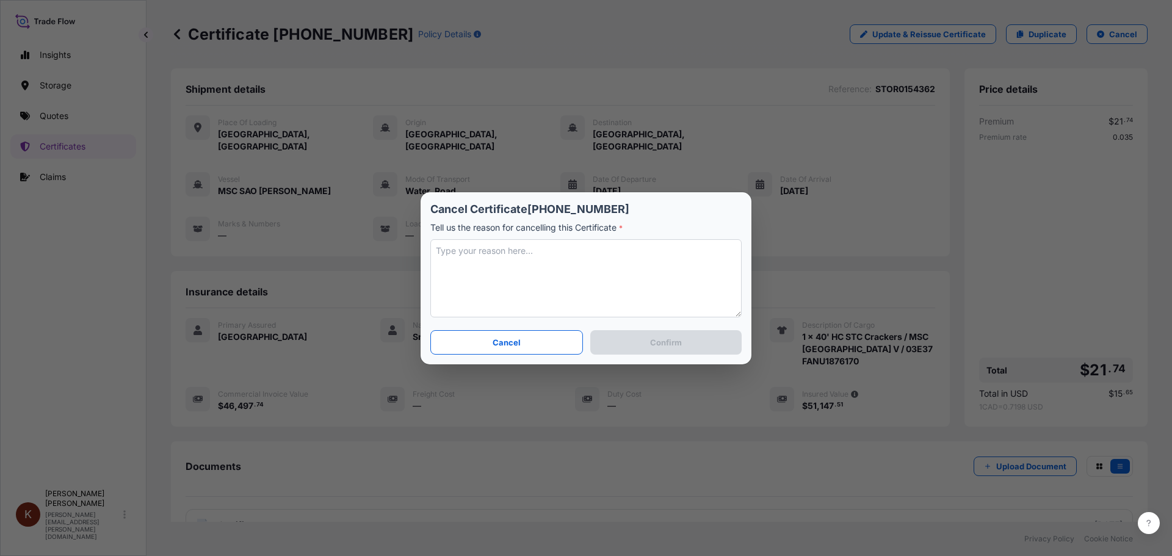
click at [447, 251] on textarea at bounding box center [585, 278] width 311 height 78
type textarea "wrong commercial invoice value entered."
click at [664, 342] on p "Confirm" at bounding box center [666, 342] width 32 height 12
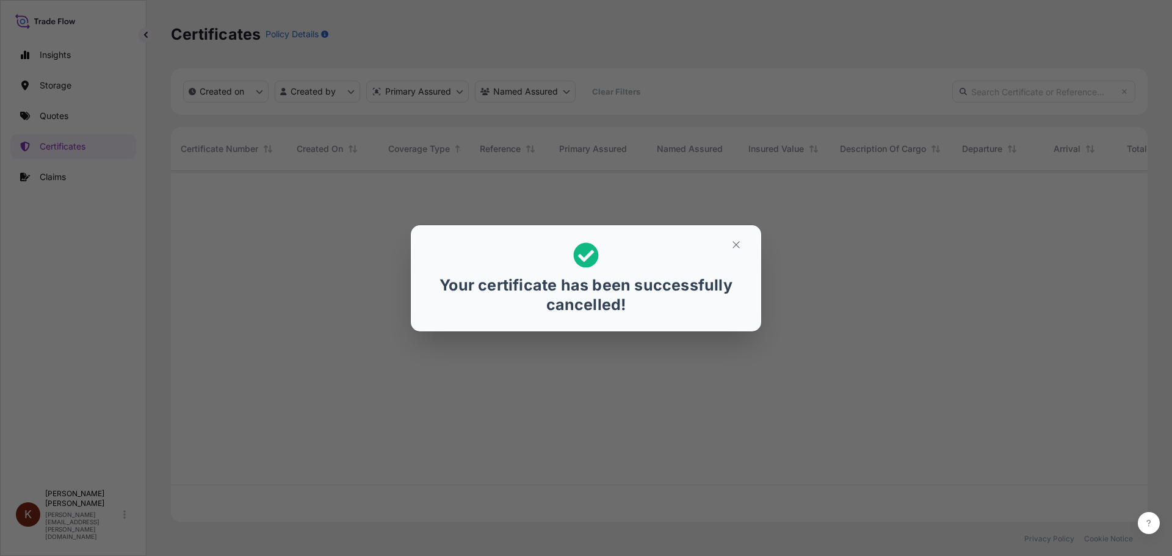
scroll to position [349, 968]
click at [735, 242] on icon "button" at bounding box center [736, 244] width 11 height 11
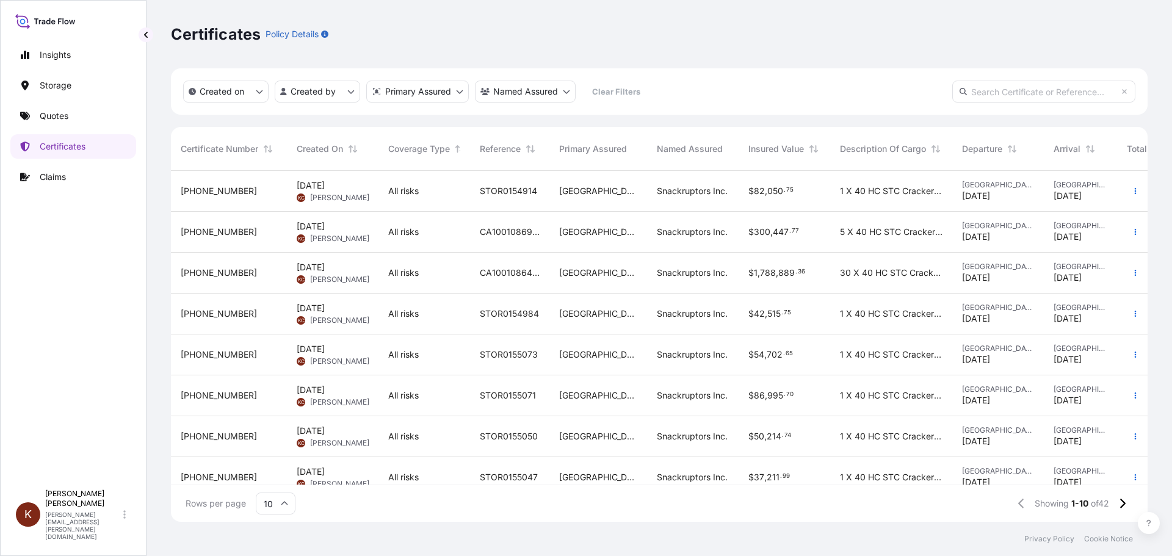
scroll to position [104, 0]
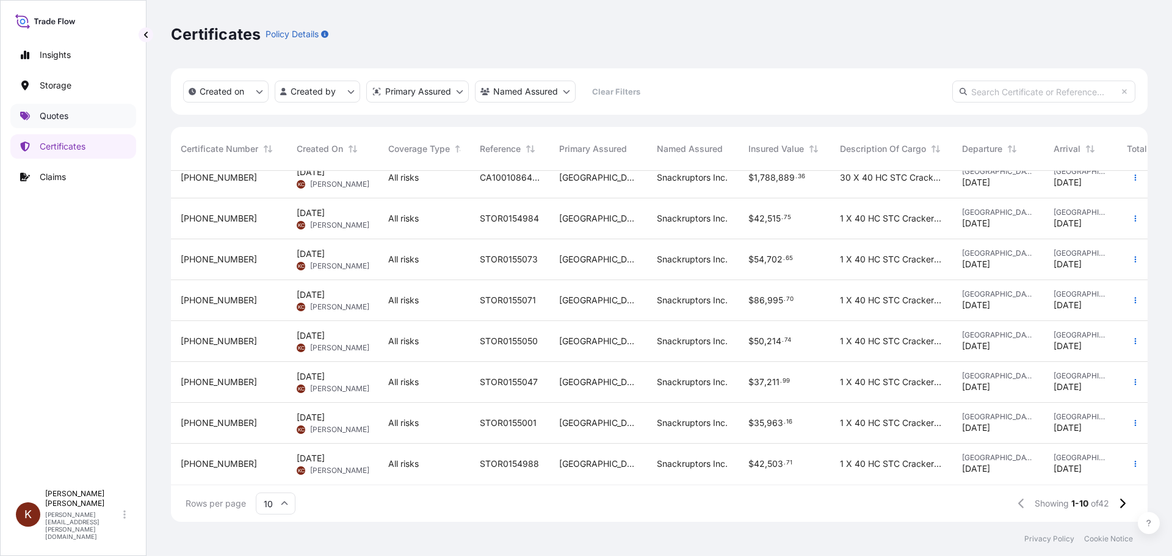
click at [49, 113] on p "Quotes" at bounding box center [54, 116] width 29 height 12
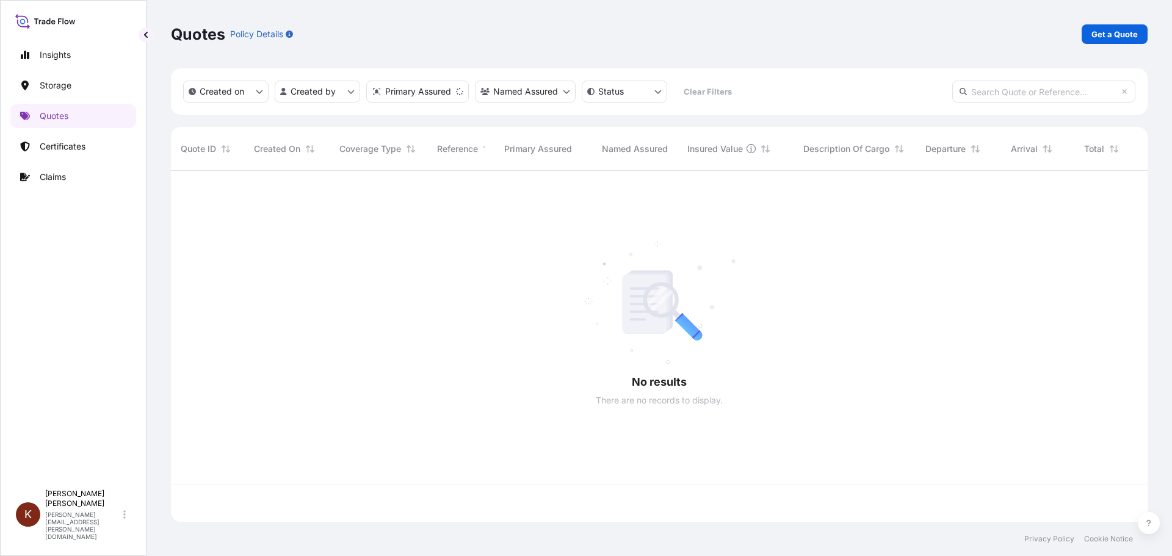
scroll to position [349, 968]
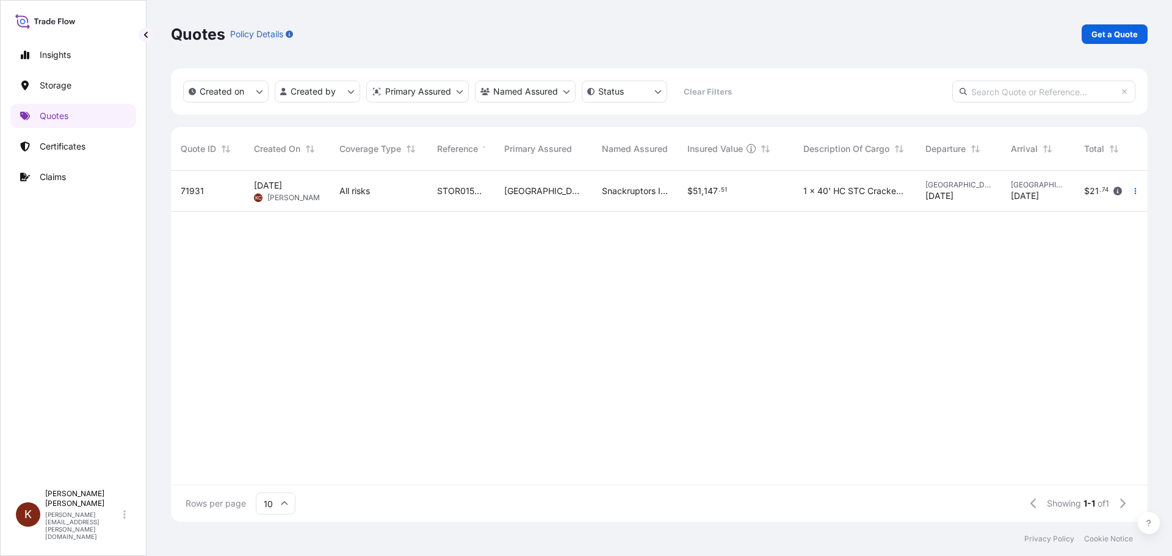
click at [288, 193] on span "[PERSON_NAME]" at bounding box center [296, 198] width 59 height 10
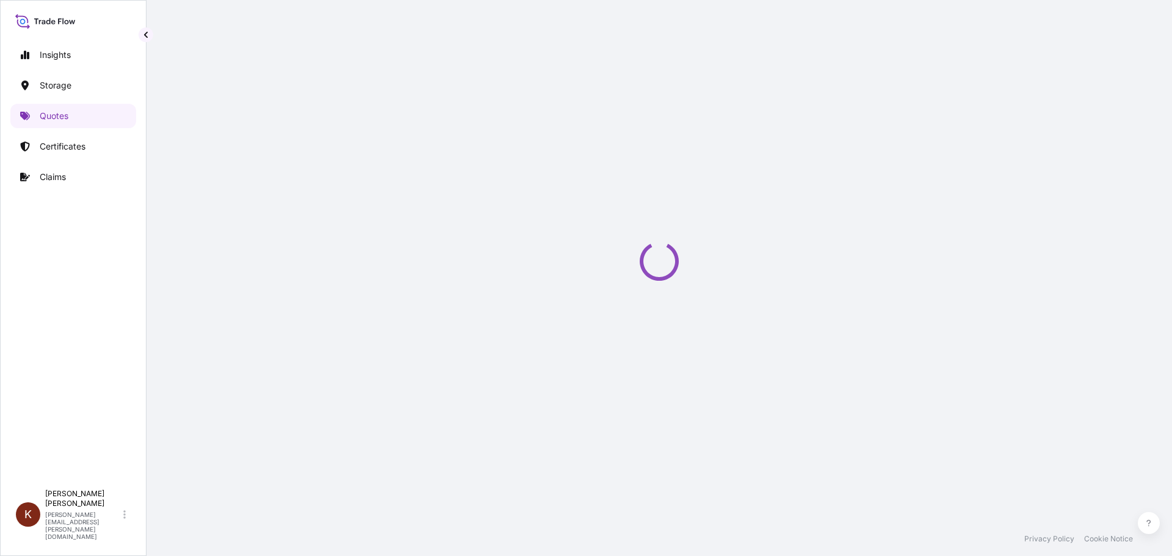
select select "Road / [GEOGRAPHIC_DATA]"
select select "Water"
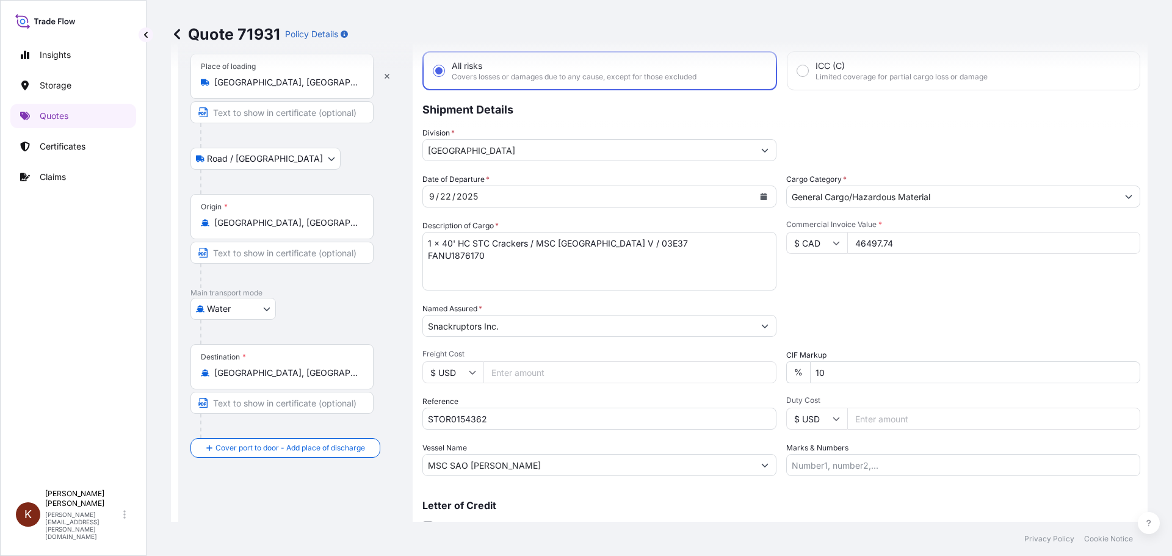
scroll to position [122, 0]
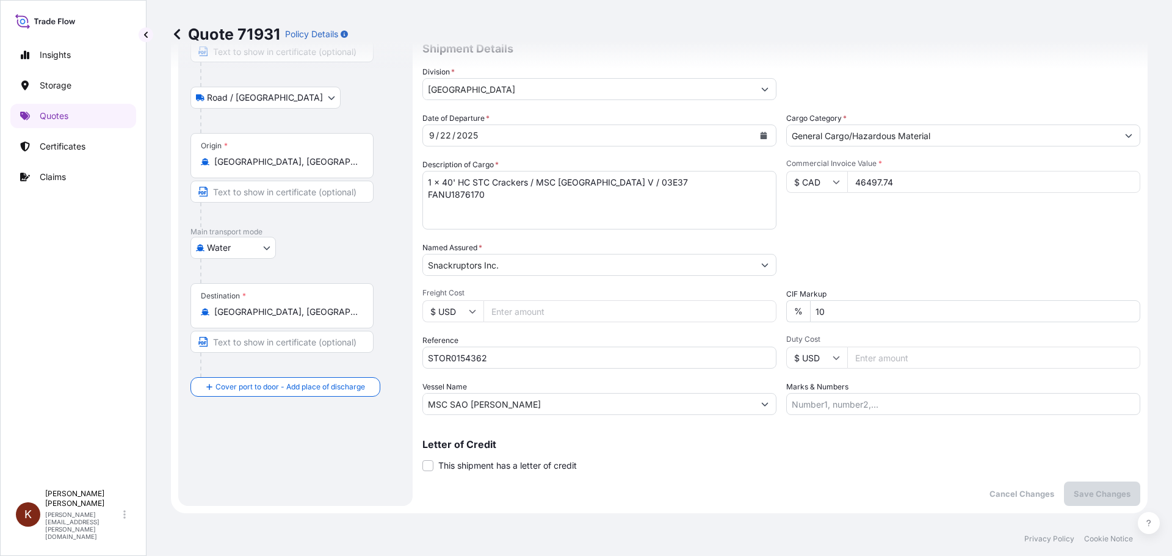
drag, startPoint x: 850, startPoint y: 181, endPoint x: 919, endPoint y: 182, distance: 69.0
click at [919, 182] on input "46497.74" at bounding box center [993, 182] width 293 height 22
paste input "5260.66"
type input "45260.66"
click at [862, 221] on div "Commercial Invoice Value * $ CAD 45260.66" at bounding box center [963, 194] width 354 height 71
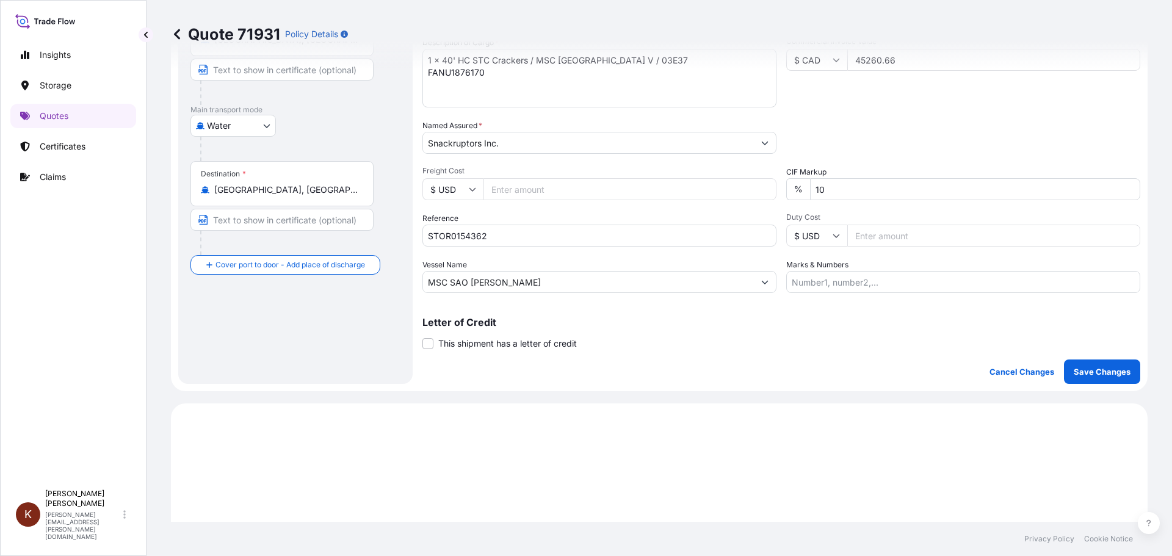
scroll to position [305, 0]
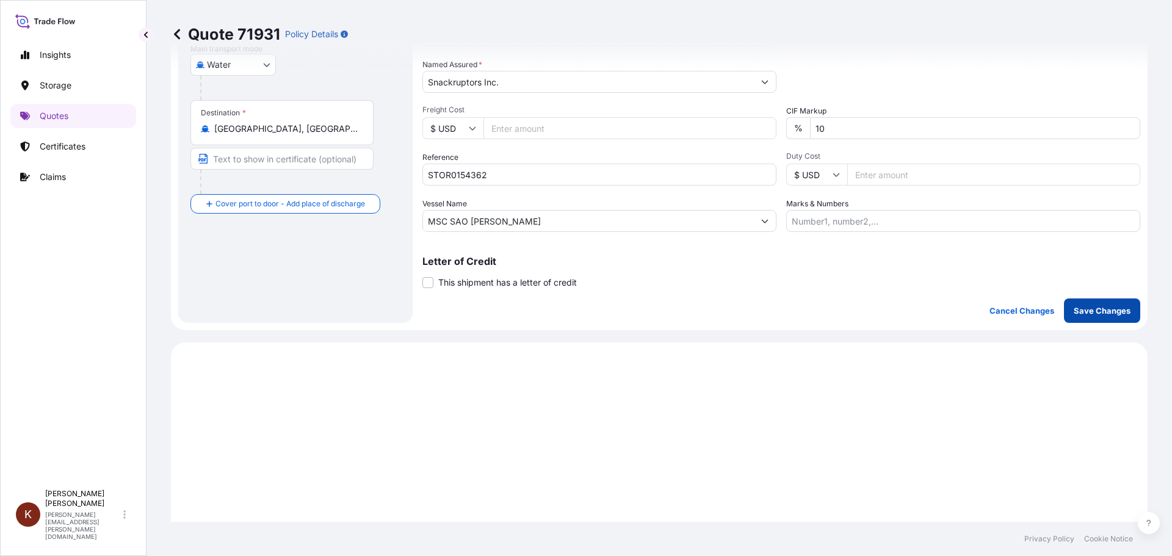
click at [1107, 310] on p "Save Changes" at bounding box center [1102, 311] width 57 height 12
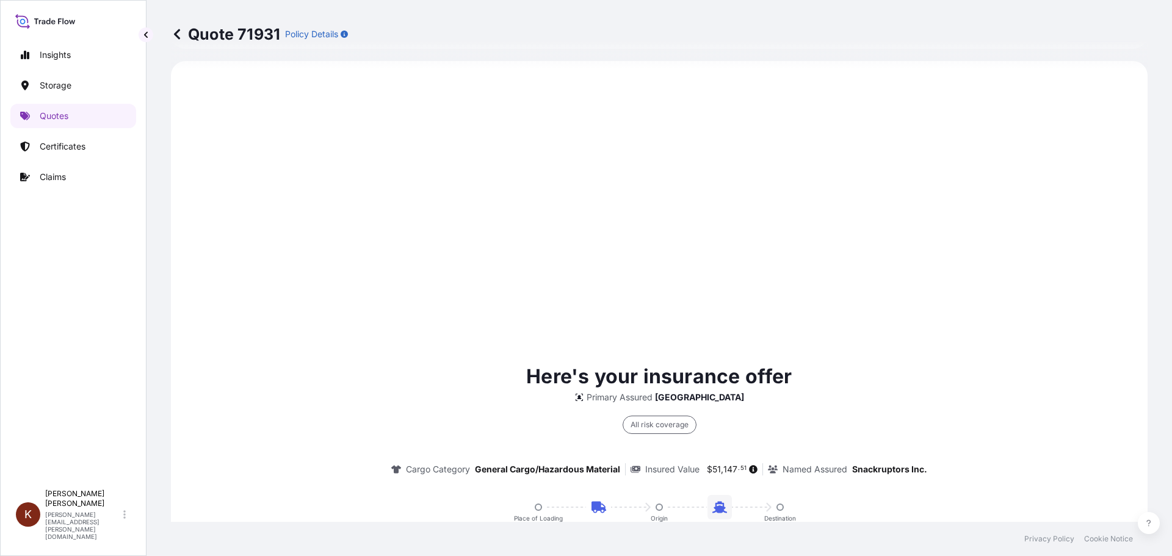
select select "Road / [GEOGRAPHIC_DATA]"
select select "Water"
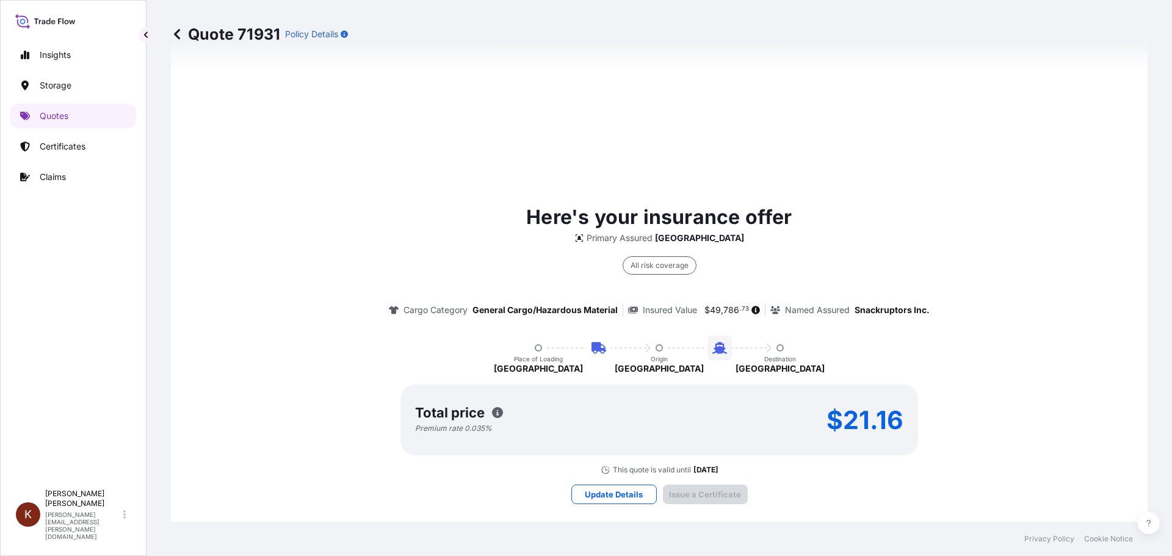
scroll to position [1858, 0]
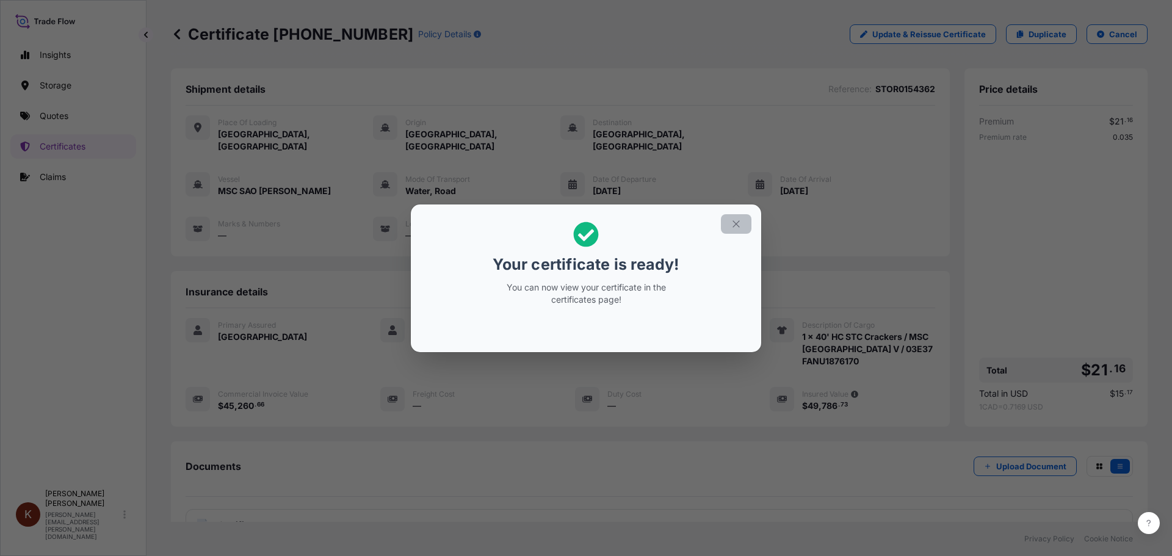
click at [739, 225] on icon "button" at bounding box center [736, 224] width 11 height 11
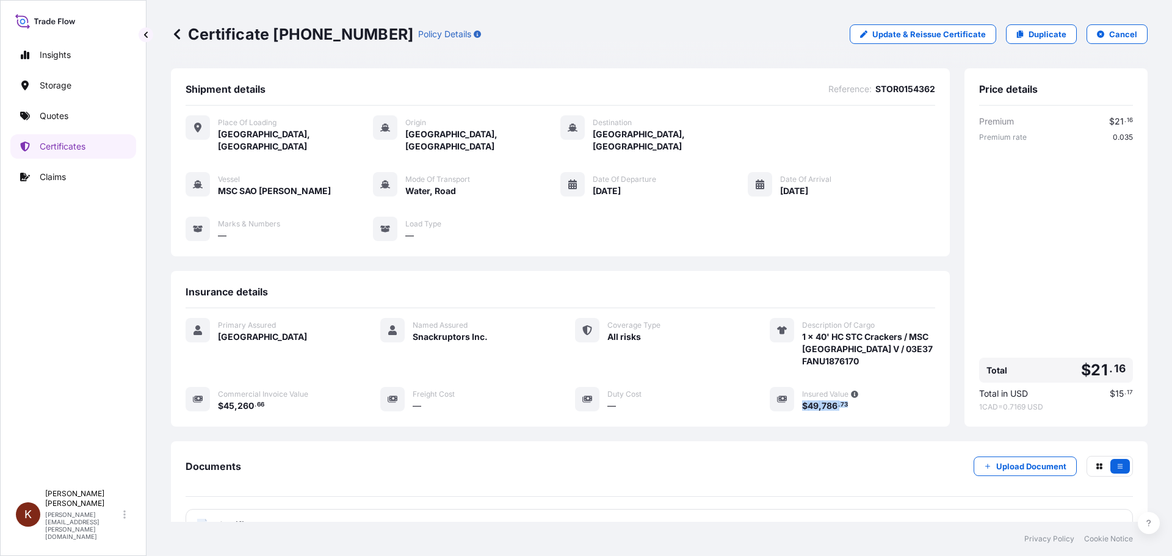
drag, startPoint x: 851, startPoint y: 396, endPoint x: 797, endPoint y: 394, distance: 54.4
click at [802, 399] on div "$ 49 , 786 . 73" at bounding box center [868, 405] width 133 height 13
copy span "$ 49 , 786 . 73"
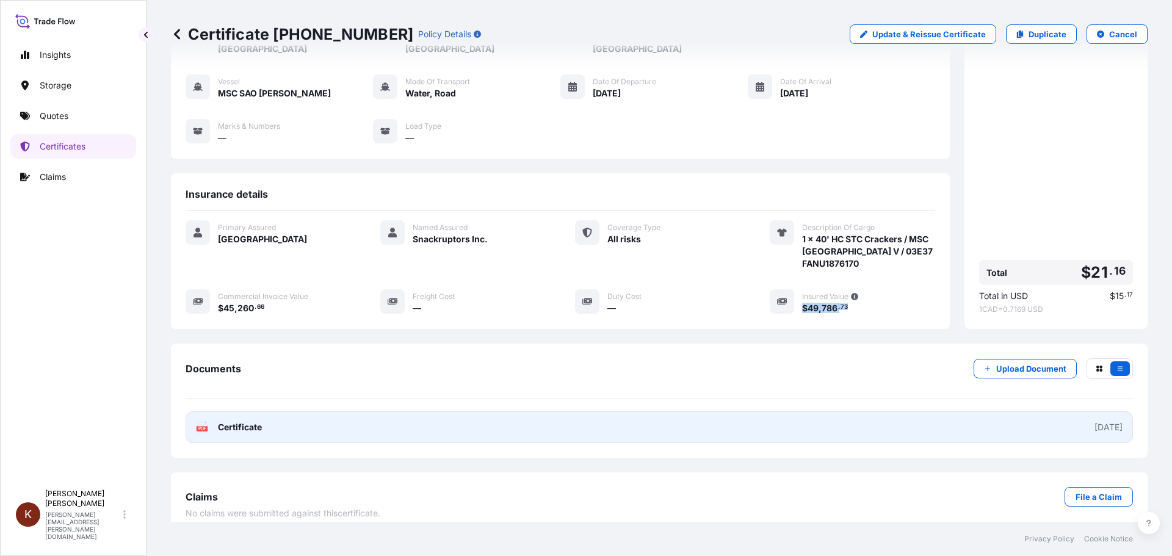
click at [227, 421] on span "Certificate" at bounding box center [240, 427] width 44 height 12
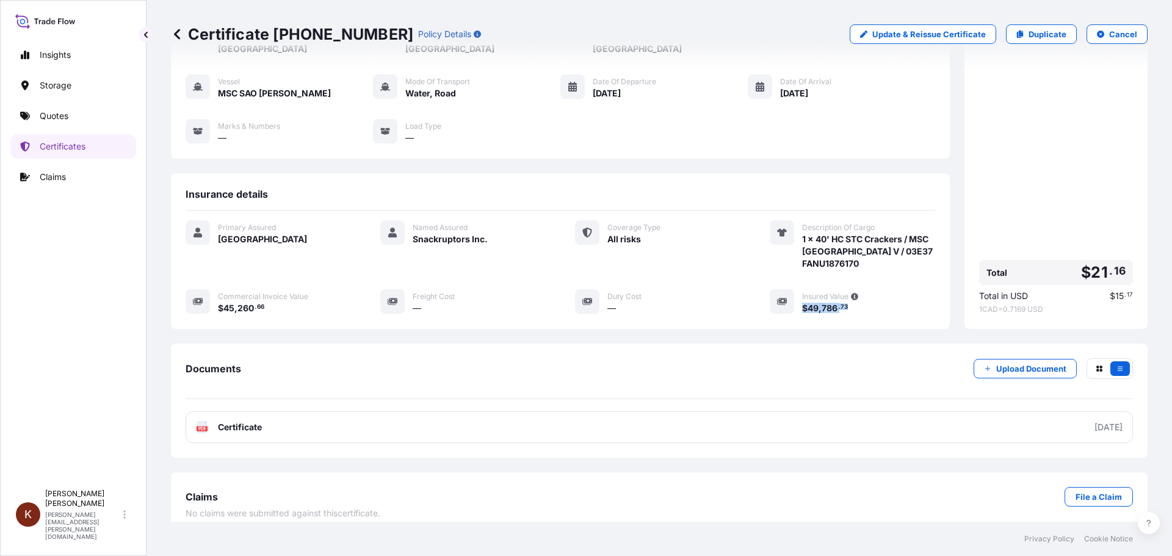
scroll to position [0, 0]
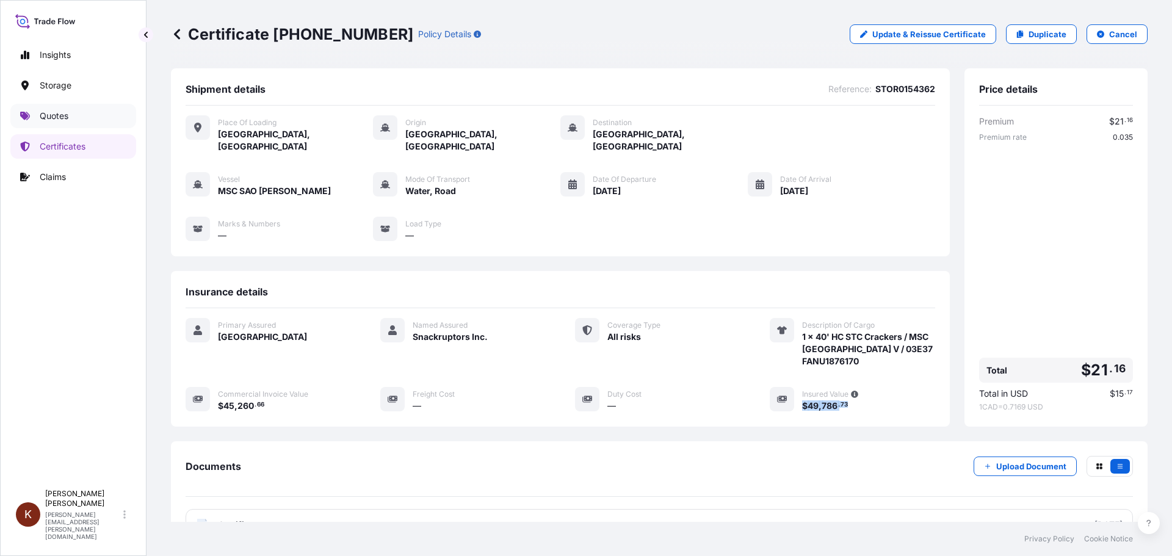
click at [54, 112] on p "Quotes" at bounding box center [54, 116] width 29 height 12
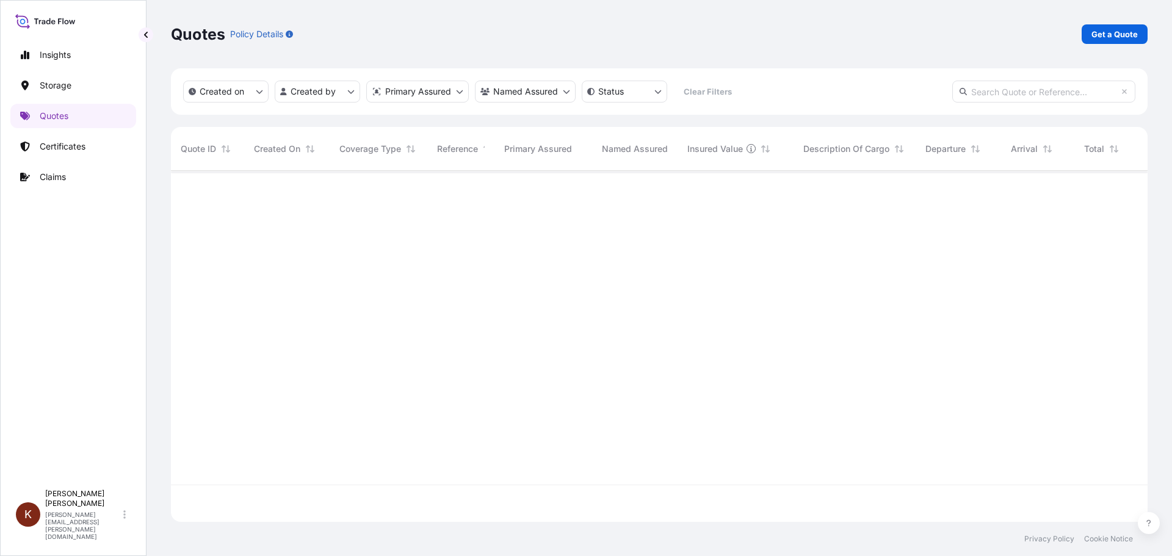
scroll to position [349, 968]
click at [76, 147] on p "Certificates" at bounding box center [63, 146] width 46 height 12
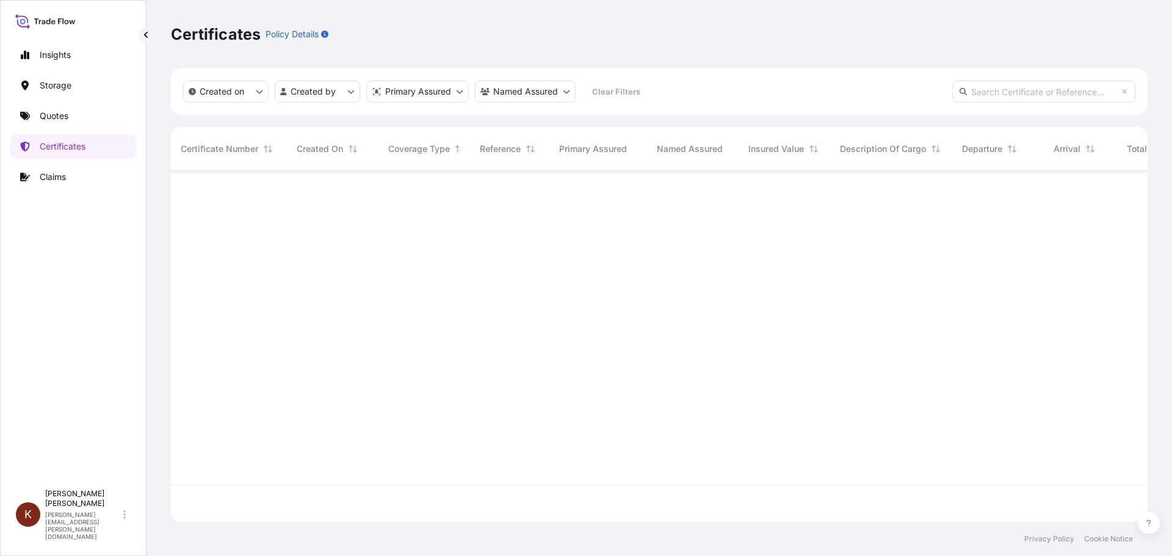
scroll to position [349, 968]
